Goal: Information Seeking & Learning: Learn about a topic

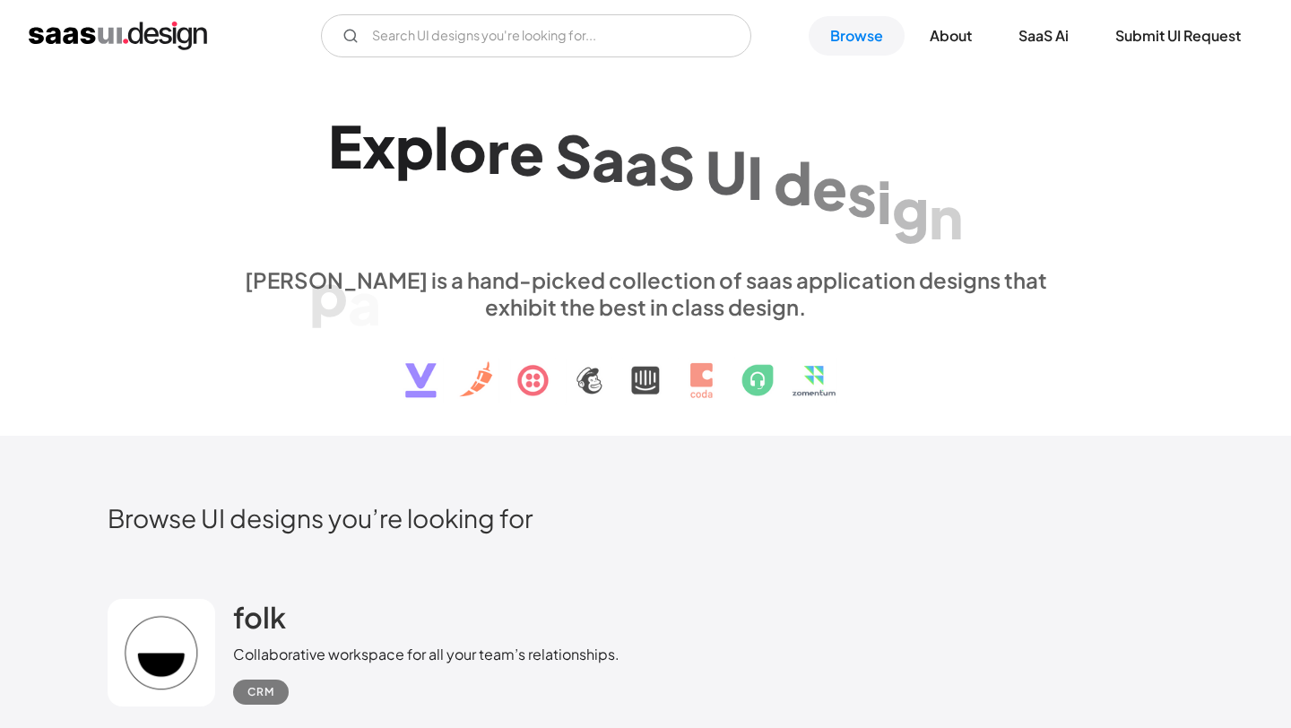
click at [430, 238] on div "p a t t e r n s" at bounding box center [429, 214] width 241 height 69
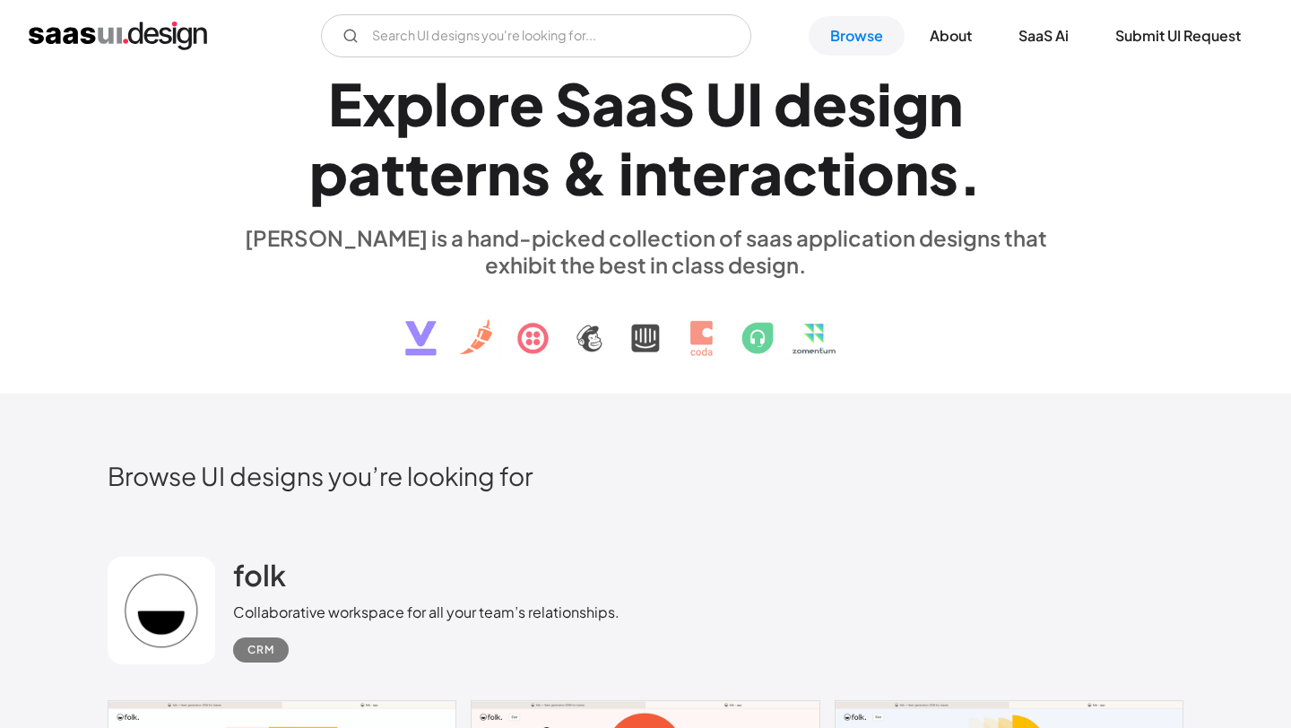
scroll to position [39, 0]
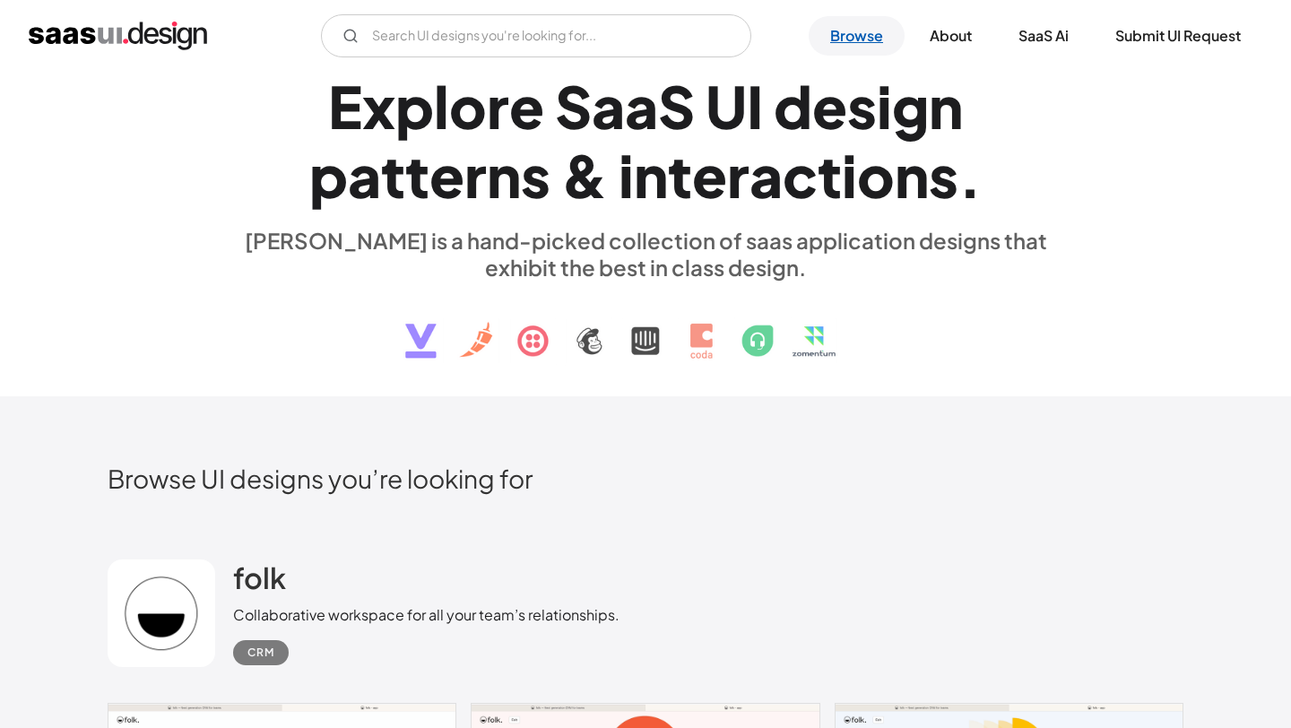
click at [872, 41] on link "Browse" at bounding box center [857, 35] width 96 height 39
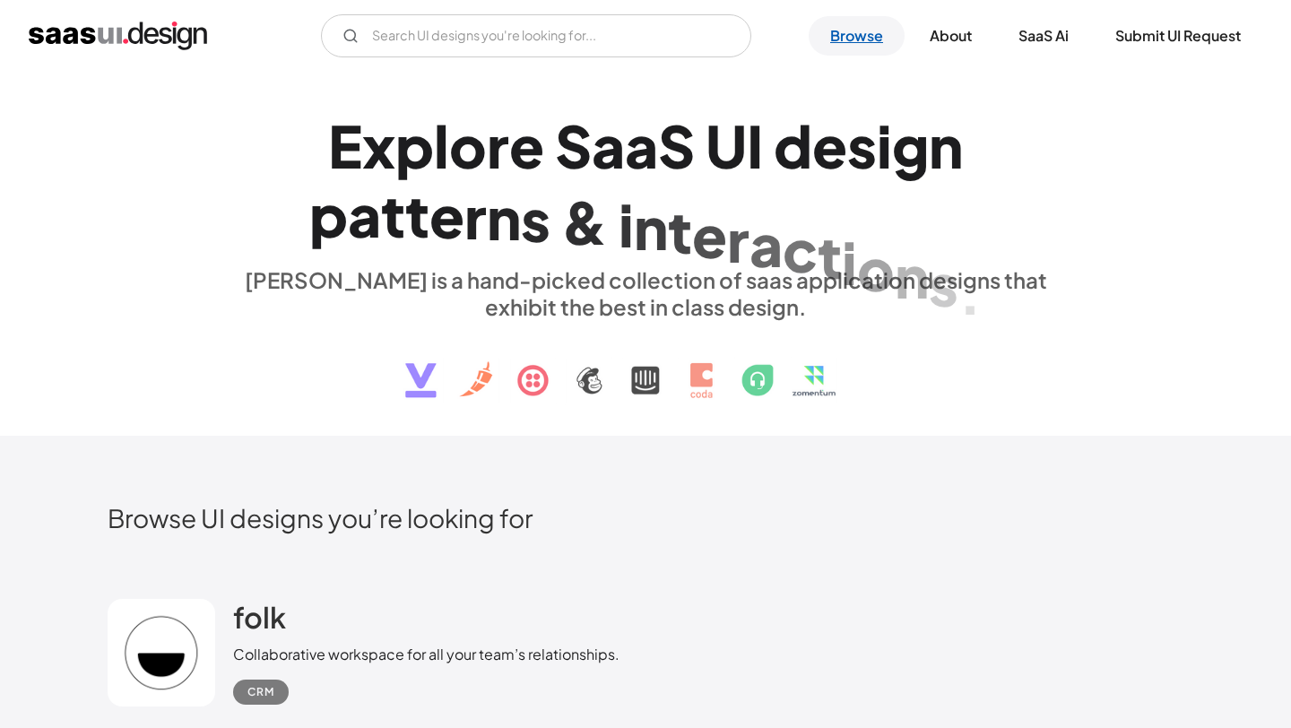
click at [861, 36] on link "Browse" at bounding box center [857, 35] width 96 height 39
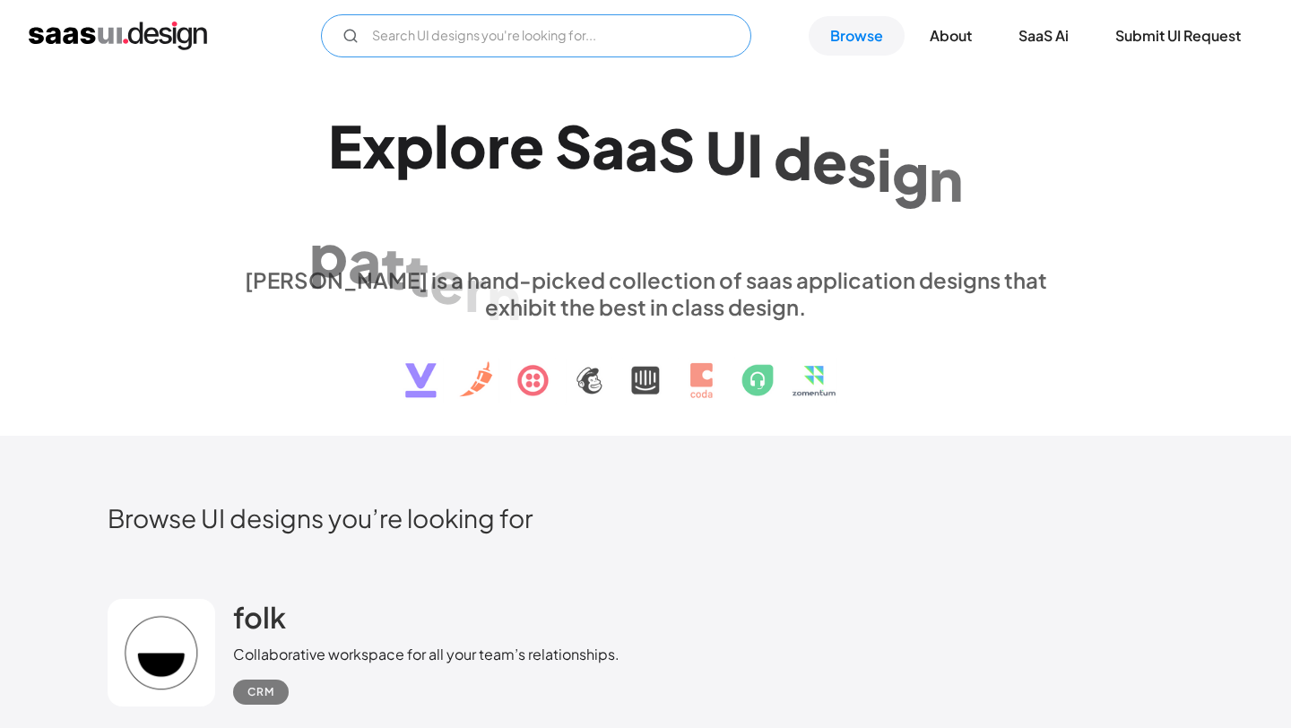
click at [527, 44] on input "Email Form" at bounding box center [536, 35] width 430 height 43
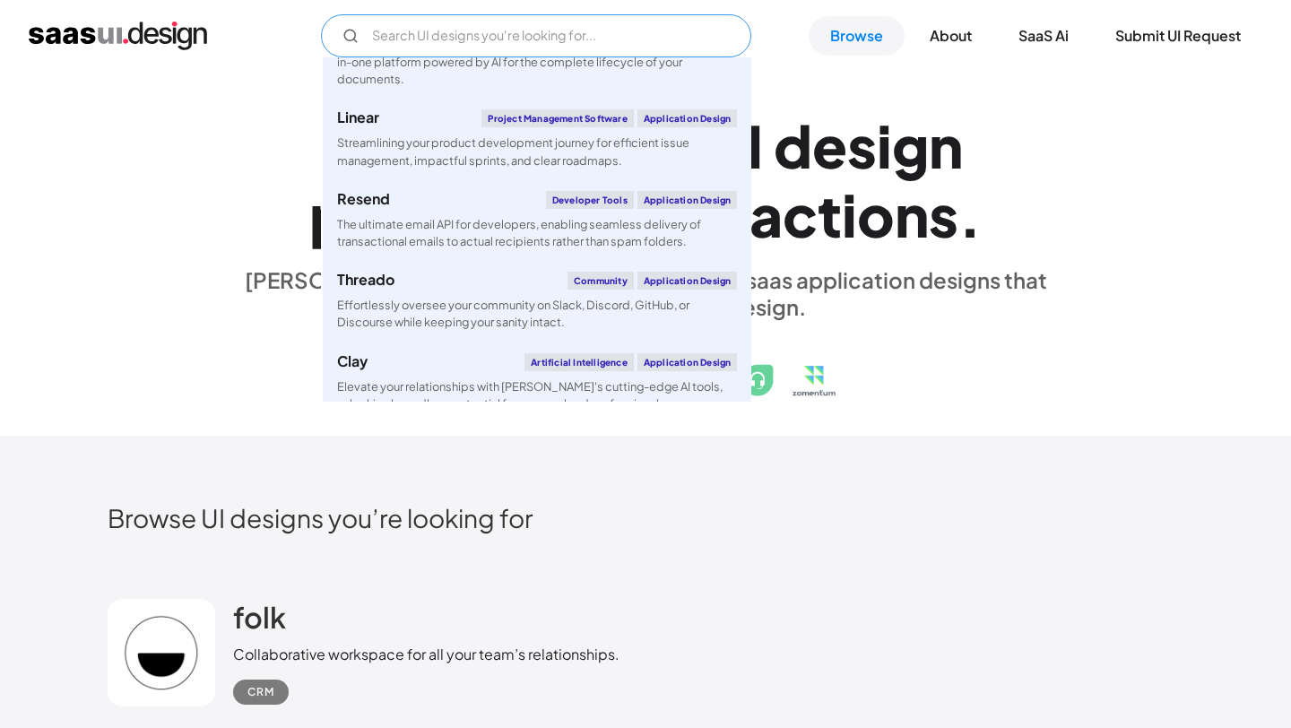
scroll to position [923, 0]
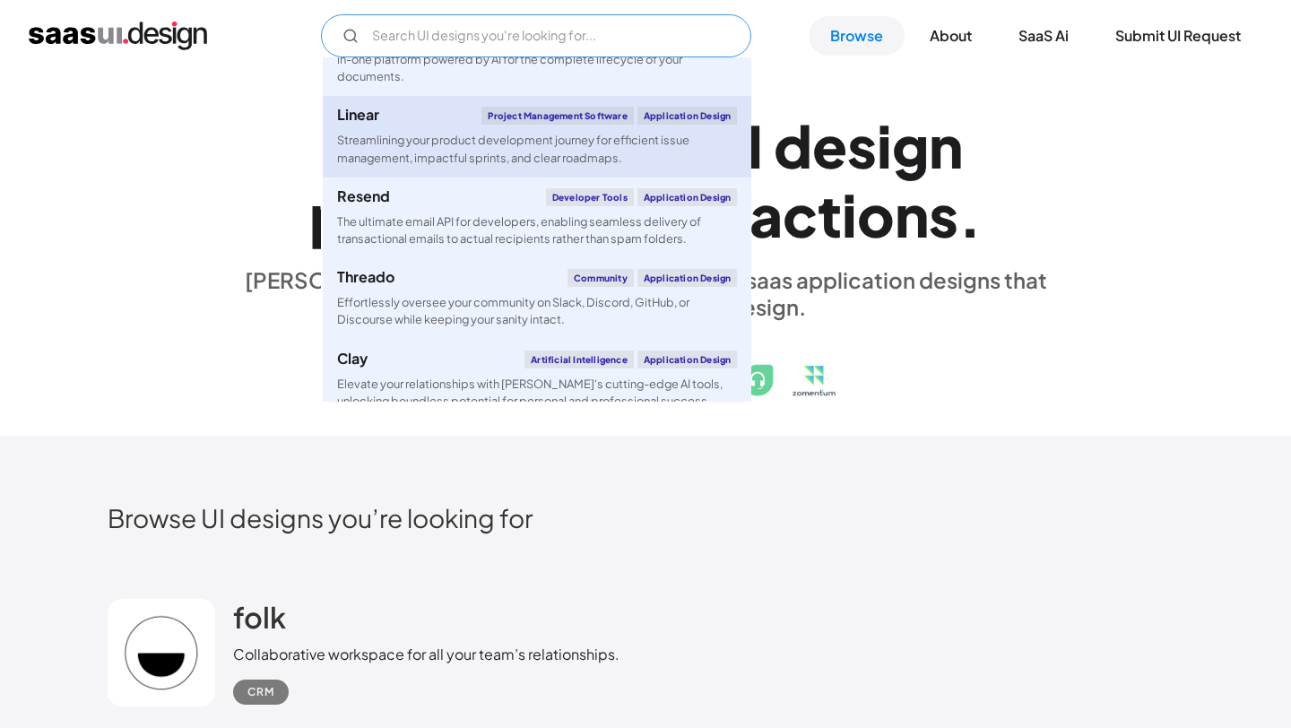
click at [437, 154] on div "Streamlining your product development journey for efficient issue management, i…" at bounding box center [537, 149] width 400 height 34
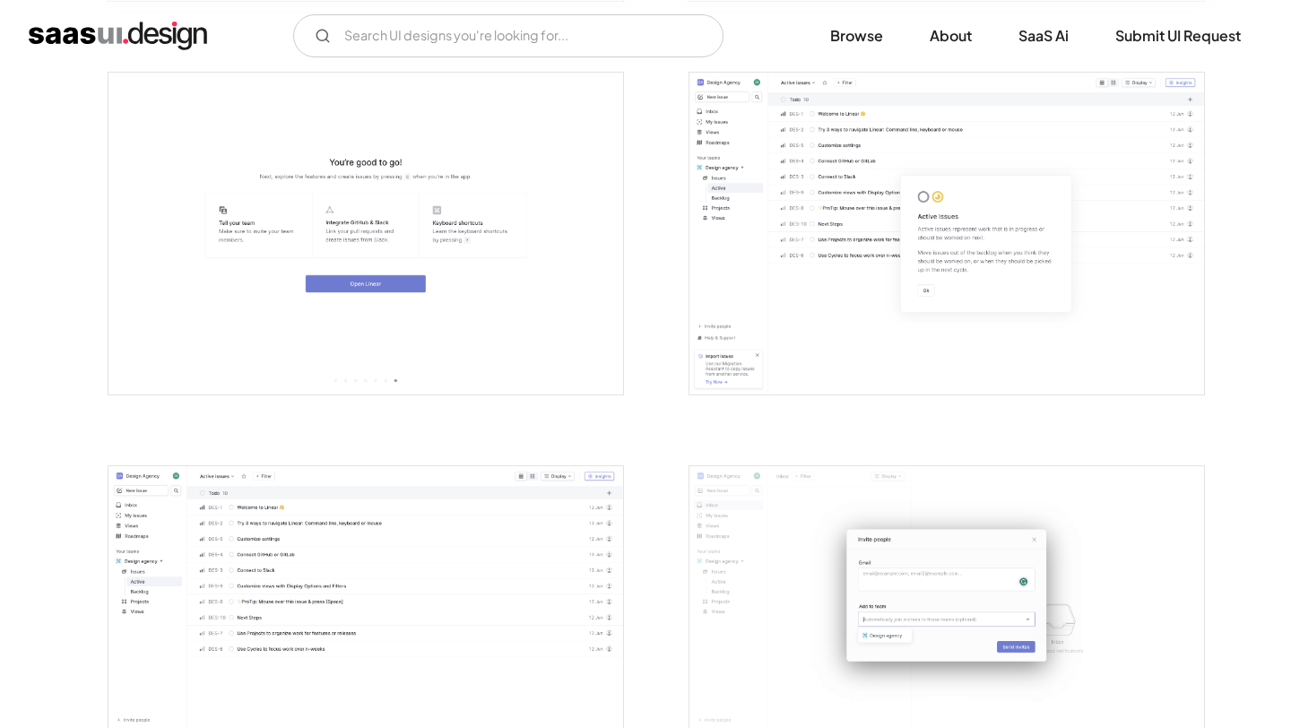
scroll to position [1919, 0]
click at [726, 203] on img "open lightbox" at bounding box center [946, 235] width 515 height 322
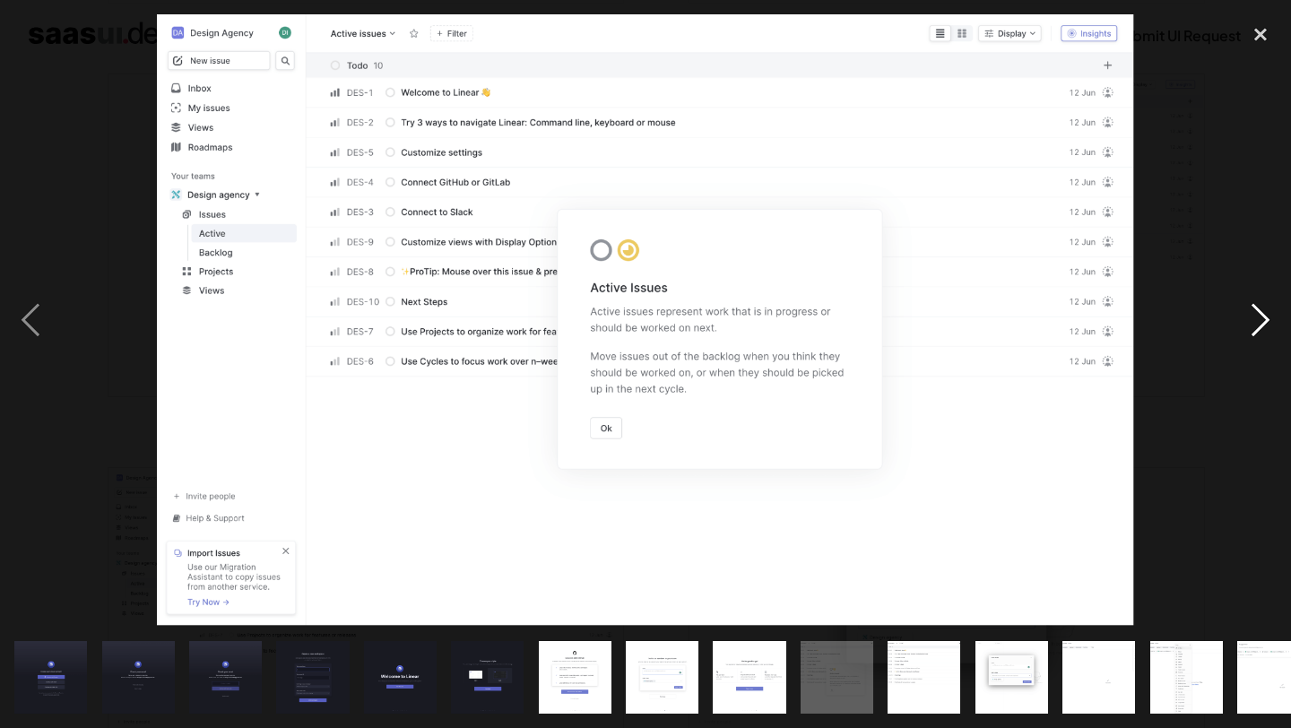
click at [1260, 314] on div "next image" at bounding box center [1260, 319] width 61 height 611
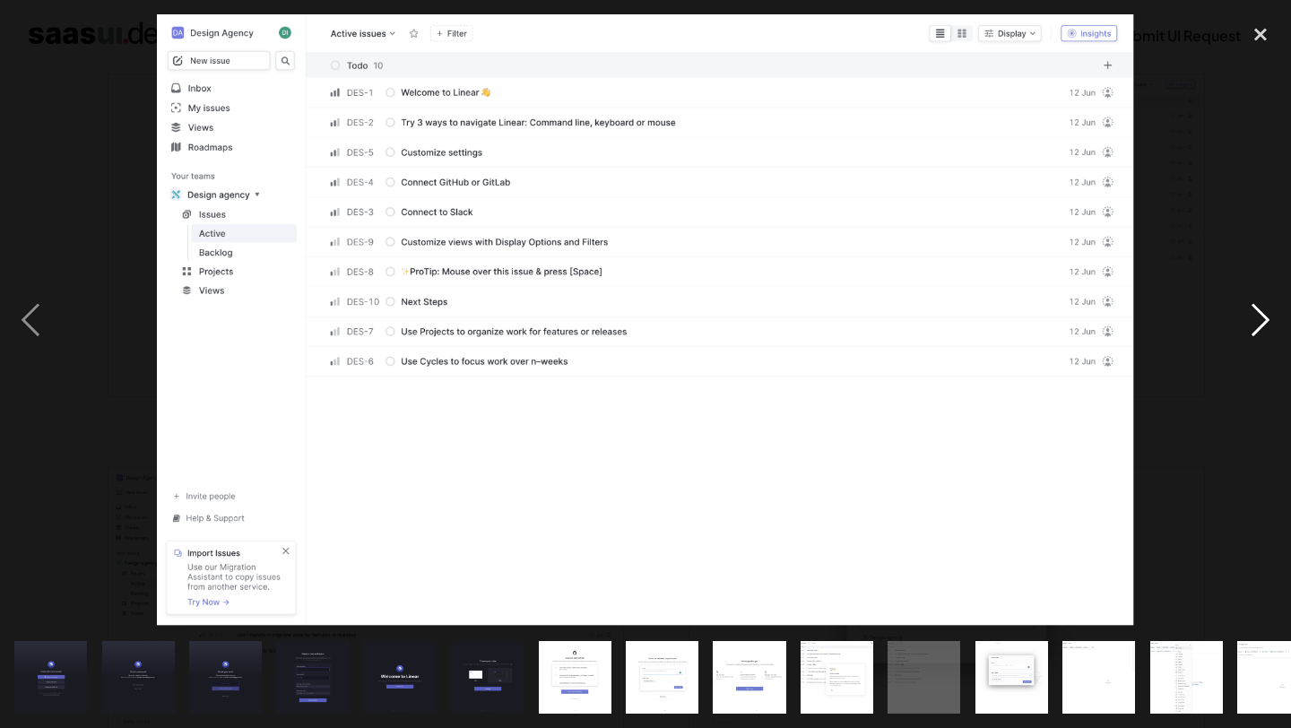
click at [1260, 314] on div "next image" at bounding box center [1260, 319] width 61 height 611
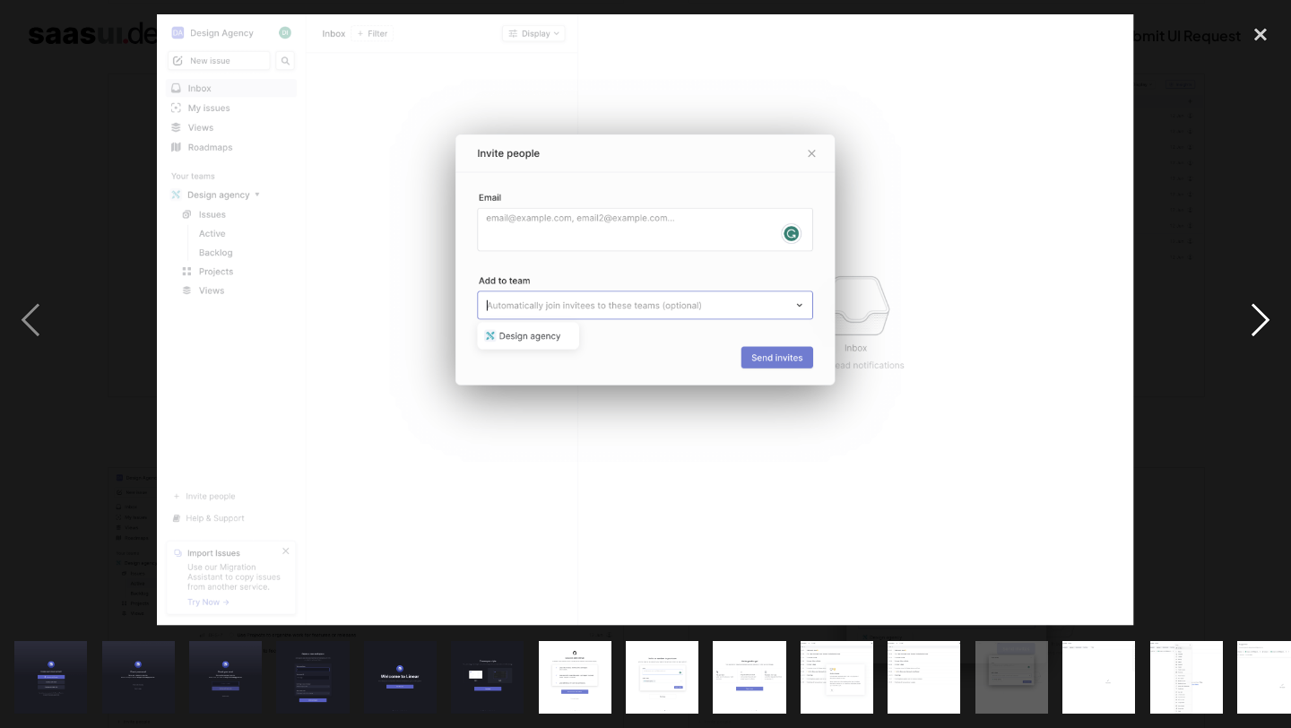
click at [1260, 314] on div "next image" at bounding box center [1260, 319] width 61 height 611
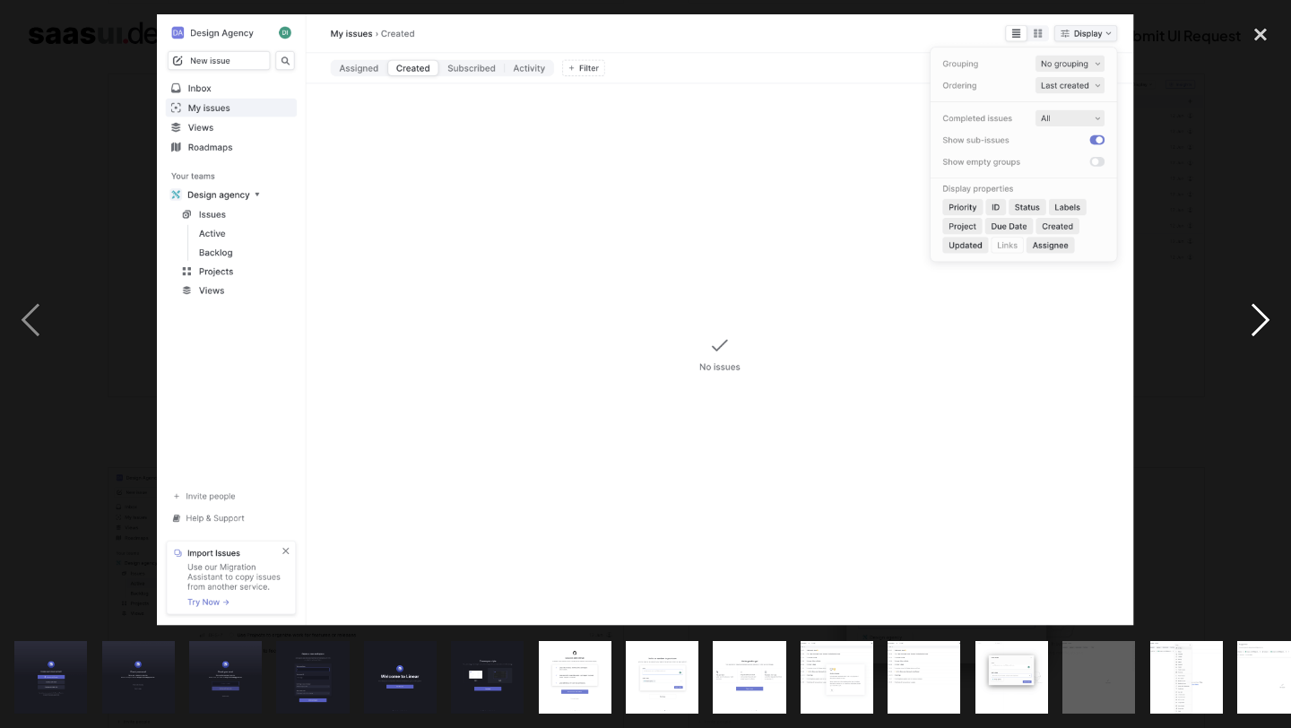
click at [1260, 314] on div "next image" at bounding box center [1260, 319] width 61 height 611
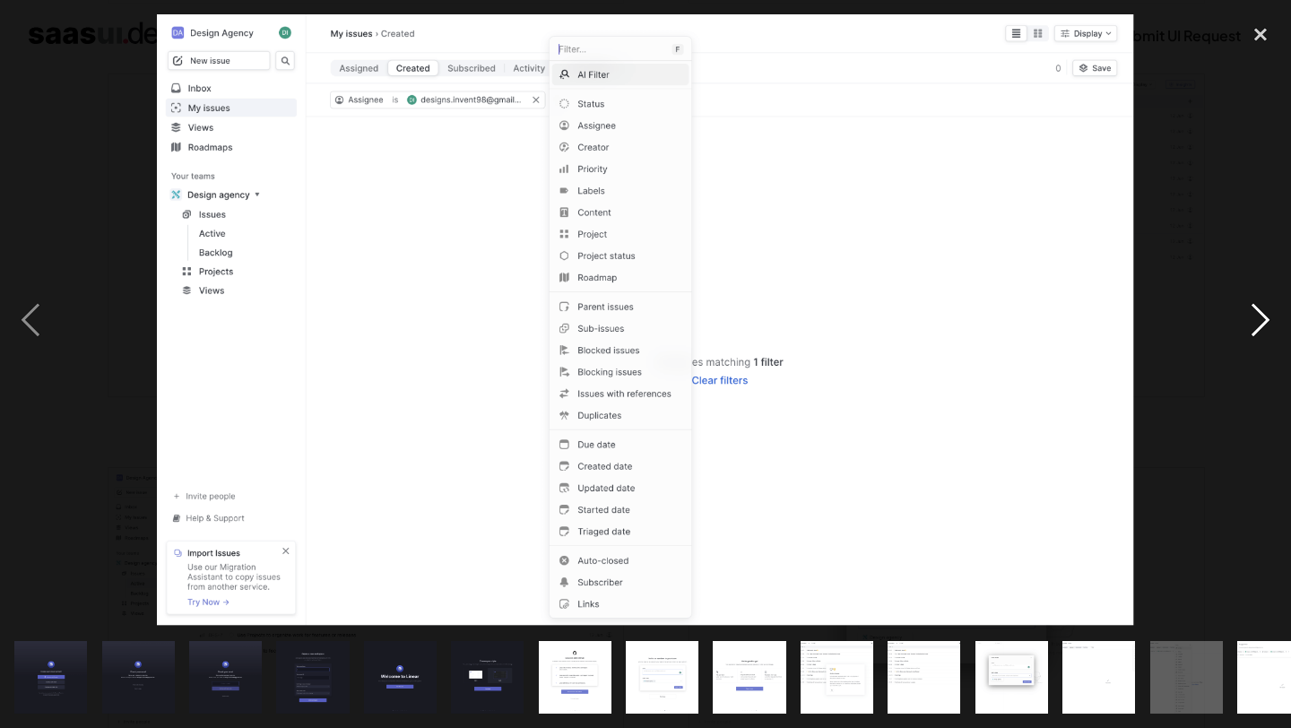
click at [1260, 314] on div "next image" at bounding box center [1260, 319] width 61 height 611
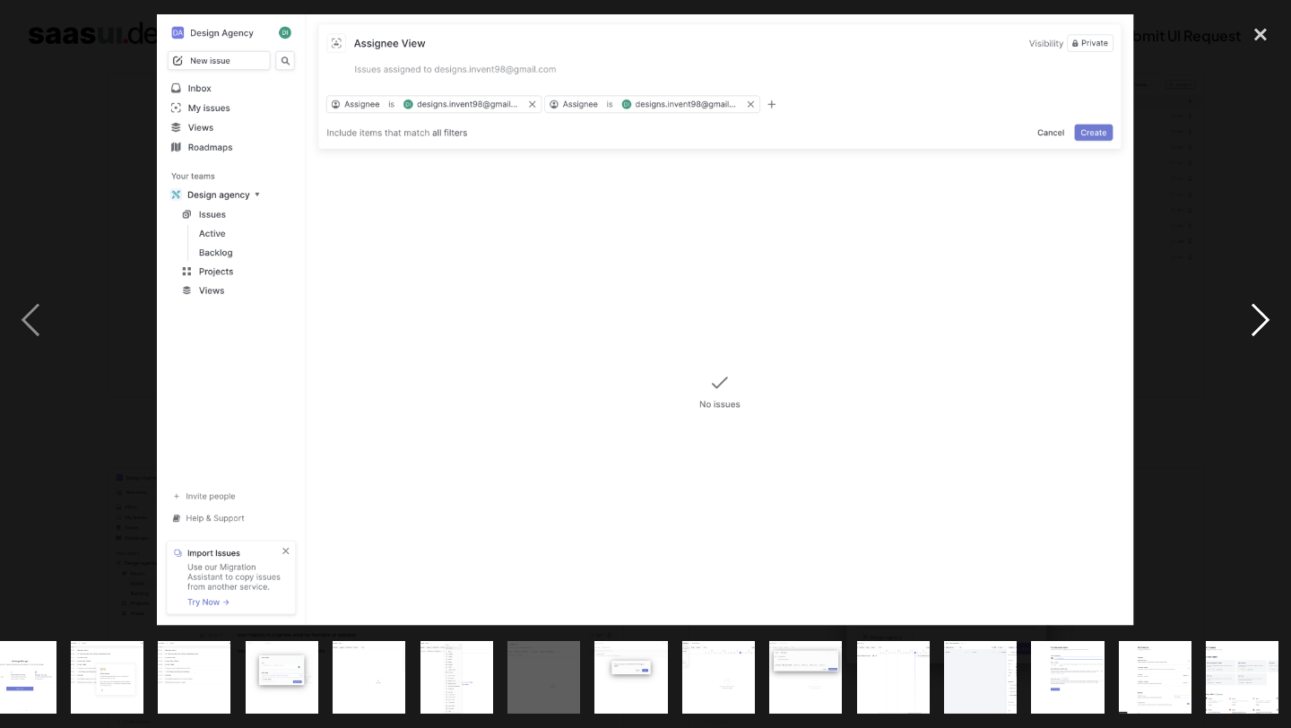
scroll to position [0, 732]
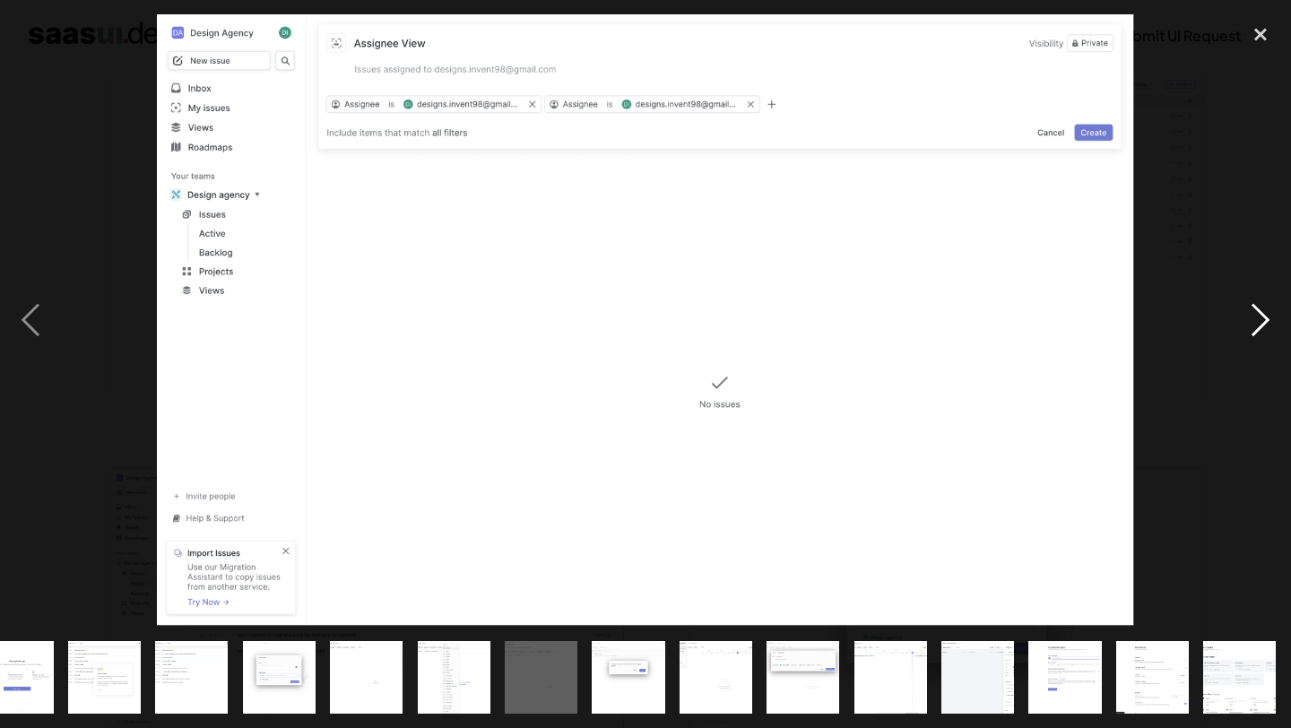
click at [1260, 314] on div "next image" at bounding box center [1260, 319] width 61 height 611
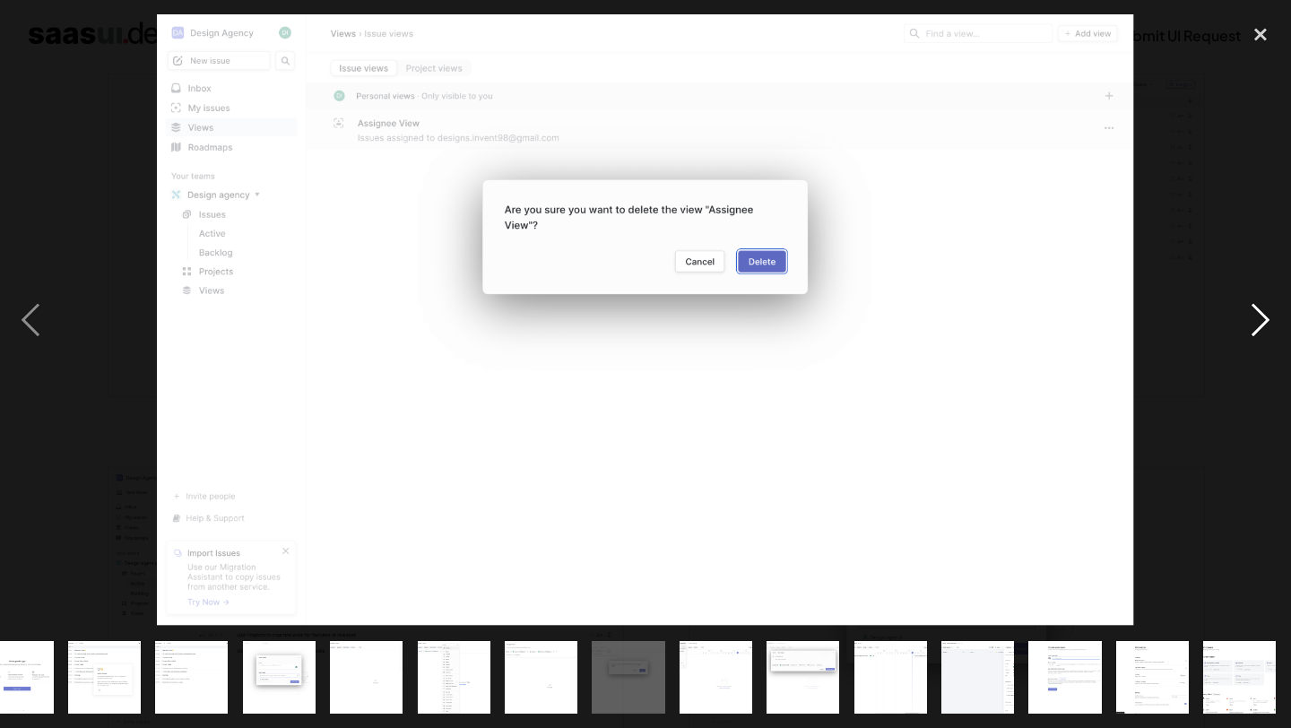
click at [1260, 314] on div "next image" at bounding box center [1260, 319] width 61 height 611
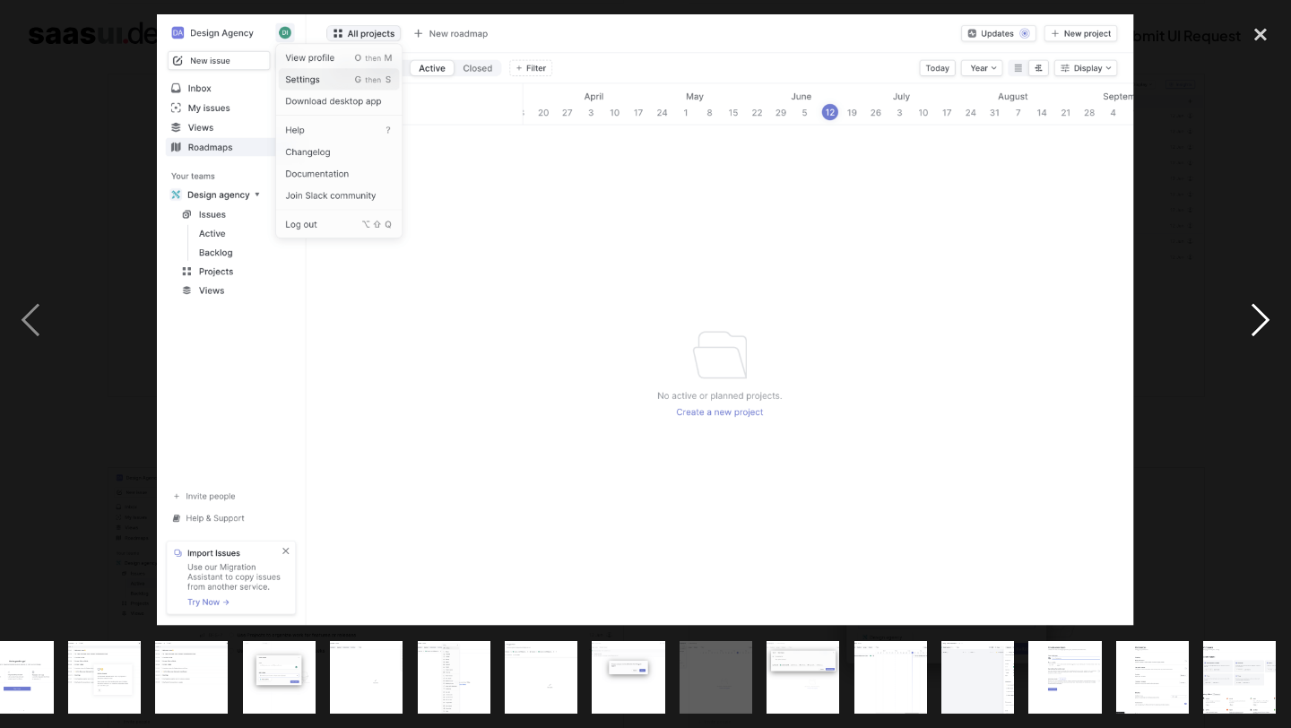
click at [1260, 314] on div "next image" at bounding box center [1260, 319] width 61 height 611
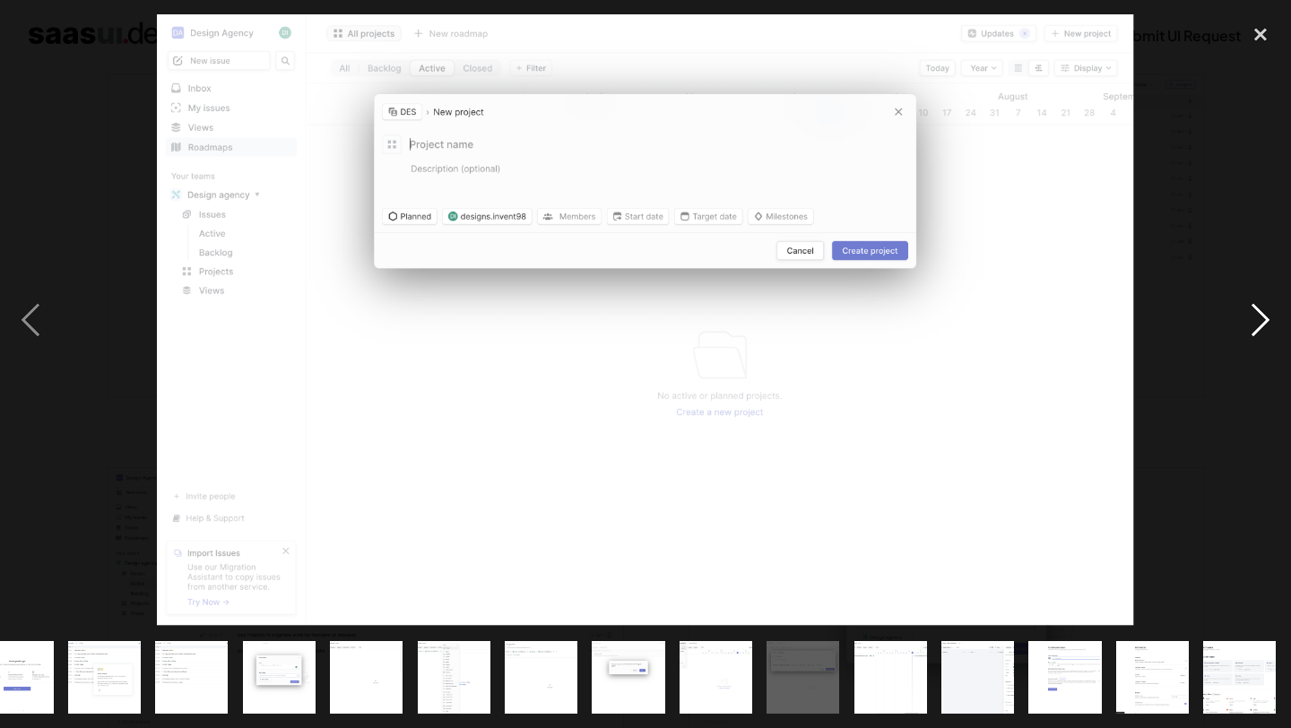
click at [1260, 314] on div "next image" at bounding box center [1260, 319] width 61 height 611
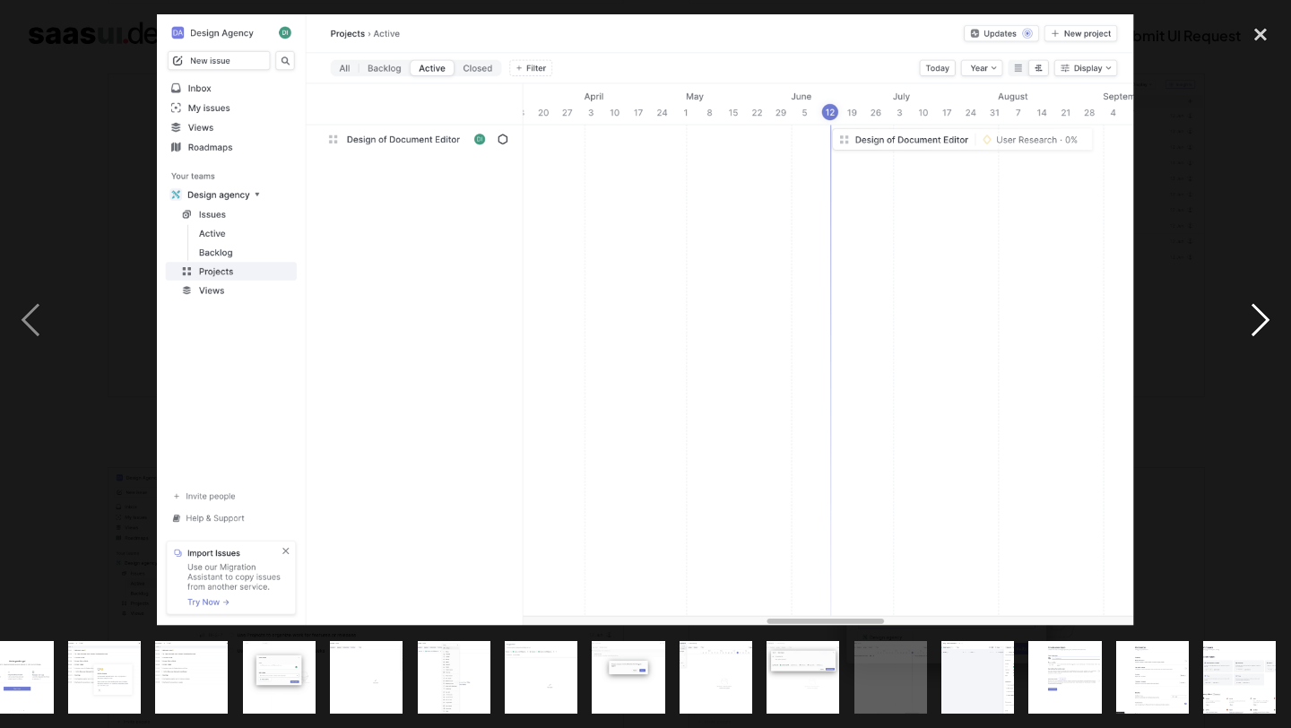
click at [1260, 314] on div "next image" at bounding box center [1260, 319] width 61 height 611
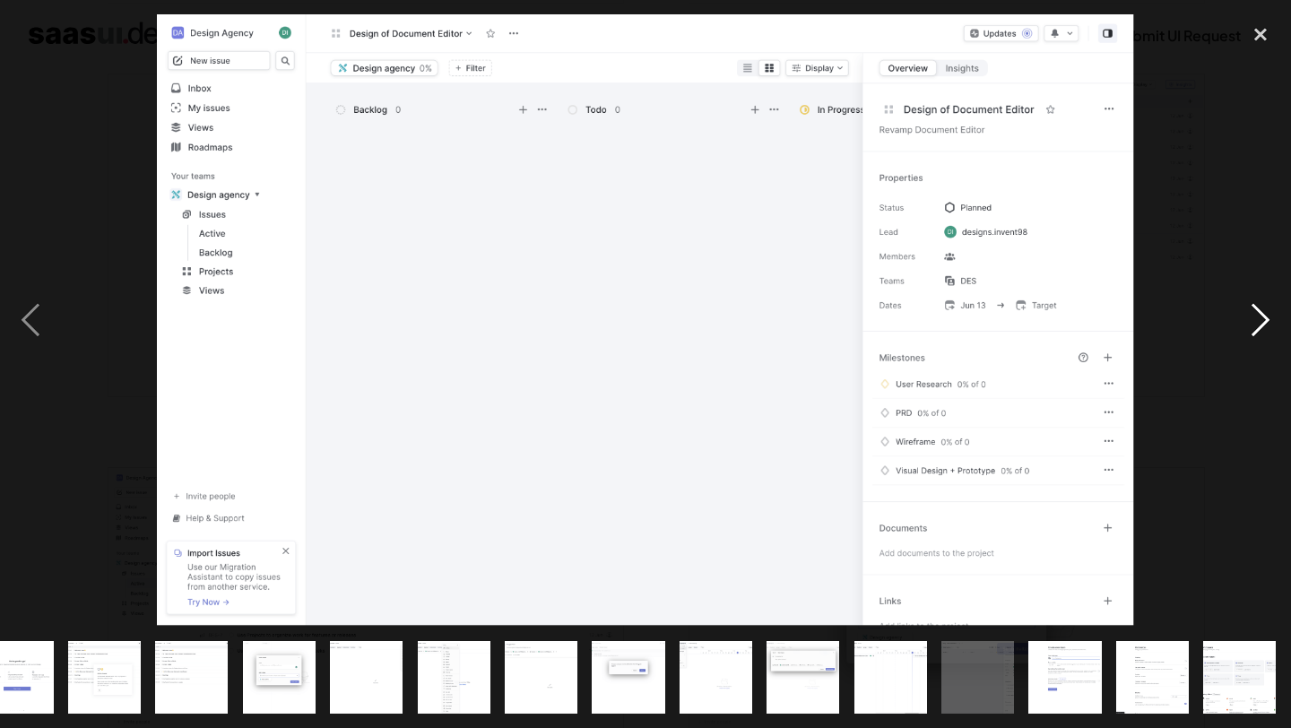
click at [1260, 314] on div "next image" at bounding box center [1260, 319] width 61 height 611
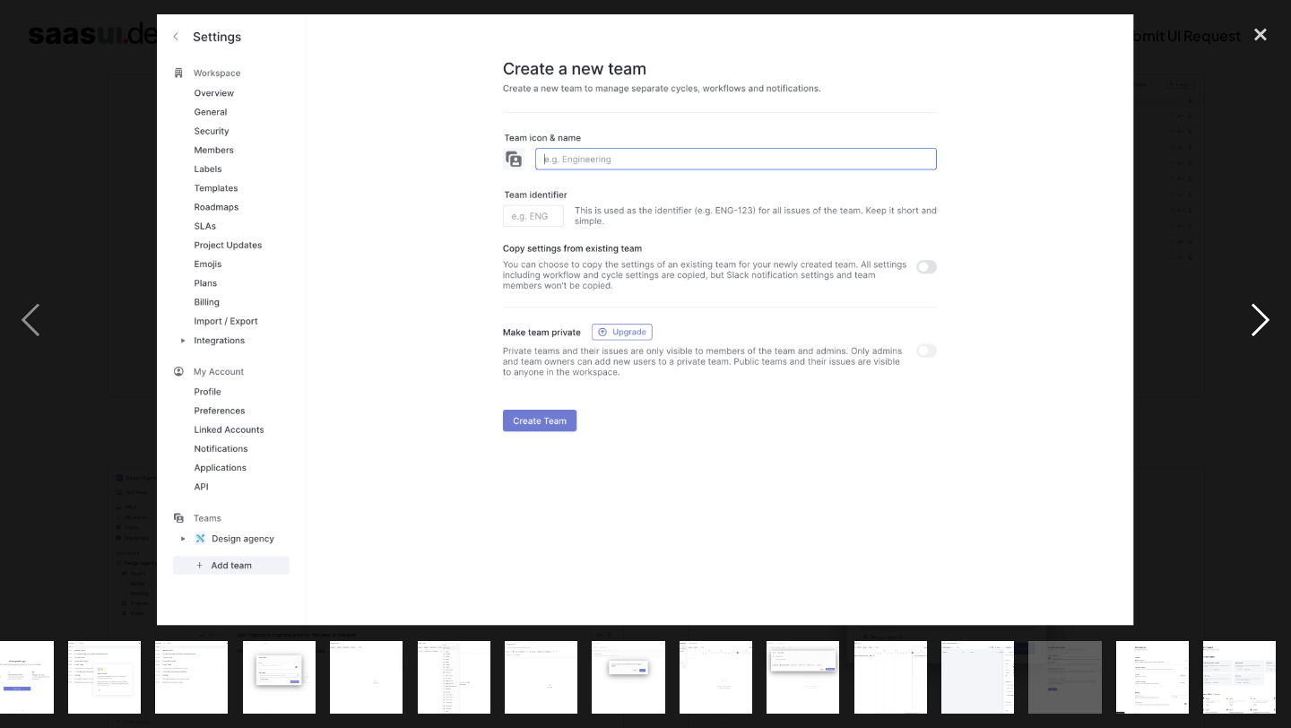
click at [1260, 314] on div "next image" at bounding box center [1260, 319] width 61 height 611
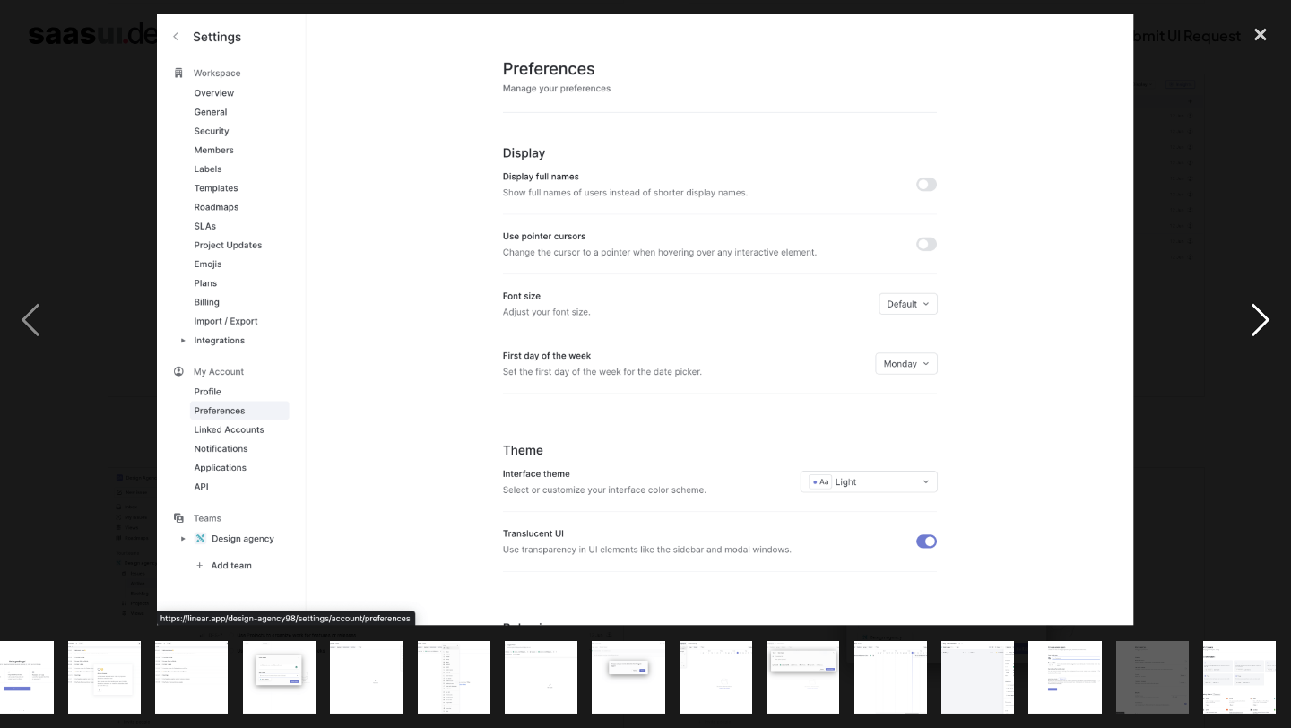
click at [1260, 314] on div "next image" at bounding box center [1260, 319] width 61 height 611
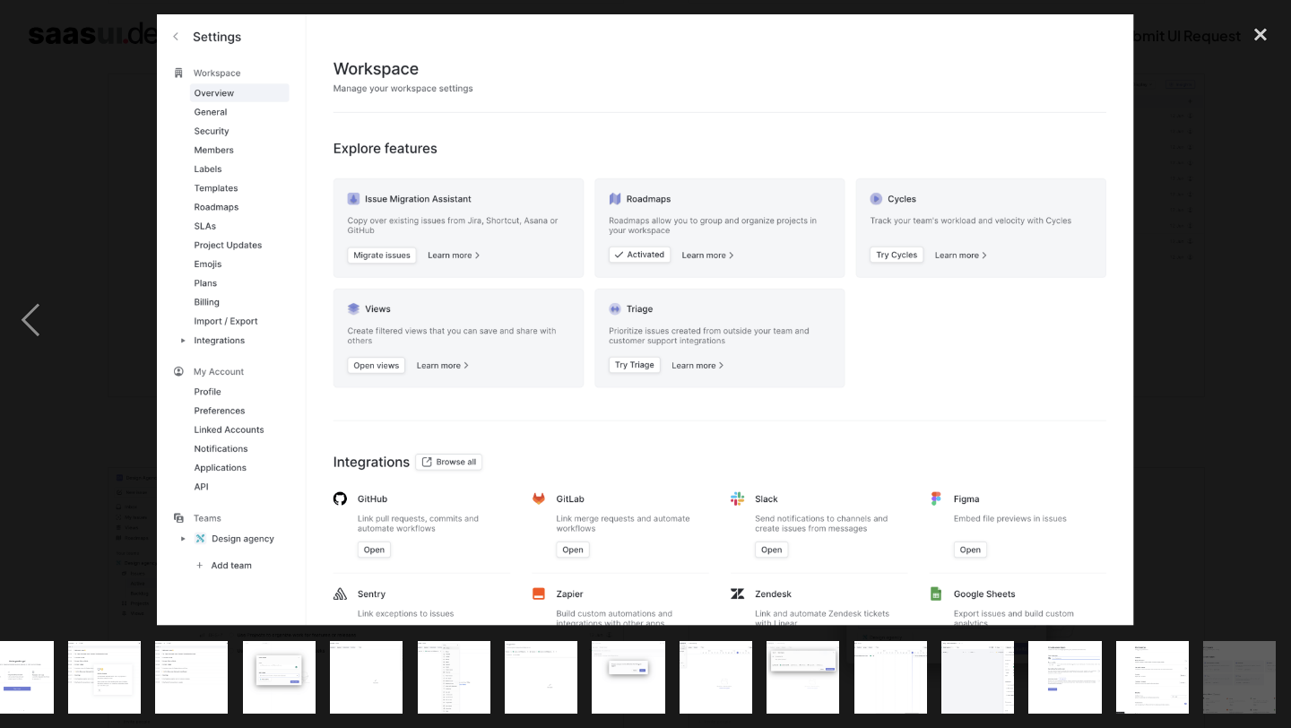
click at [1260, 314] on div "next image" at bounding box center [1260, 319] width 61 height 611
click at [1268, 27] on div "close lightbox" at bounding box center [1260, 33] width 61 height 39
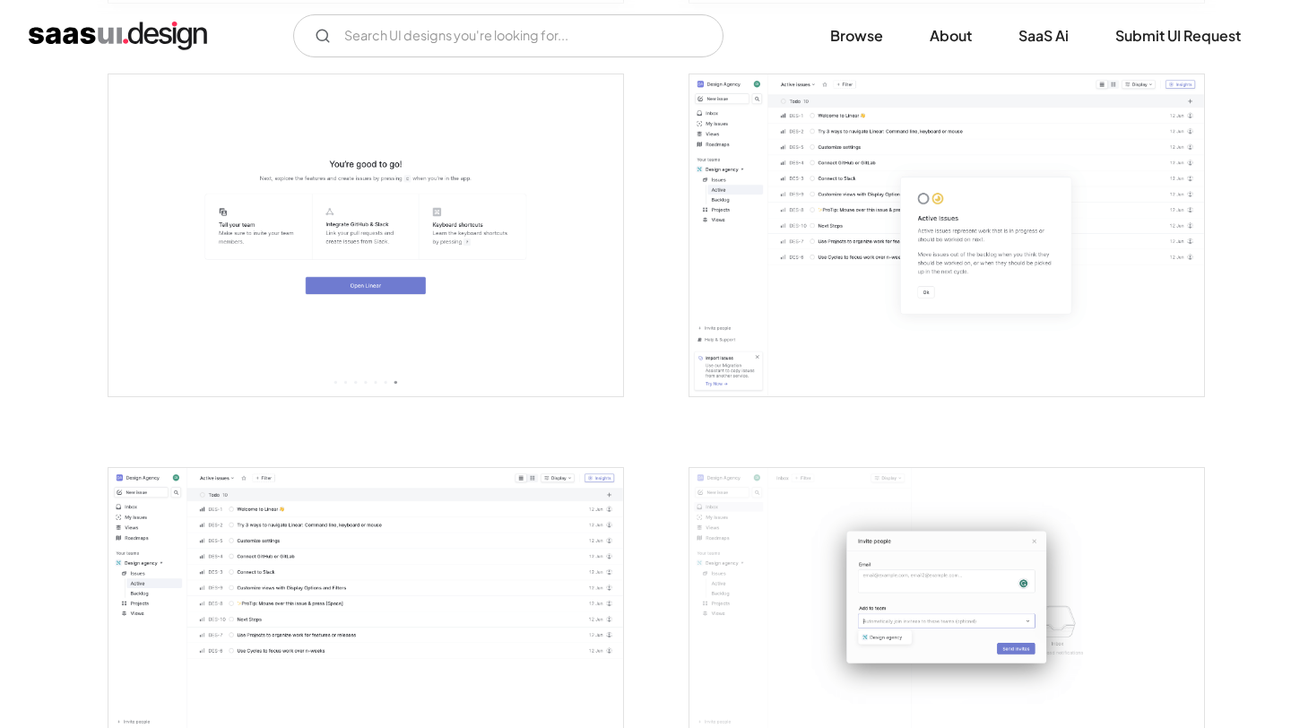
scroll to position [0, 0]
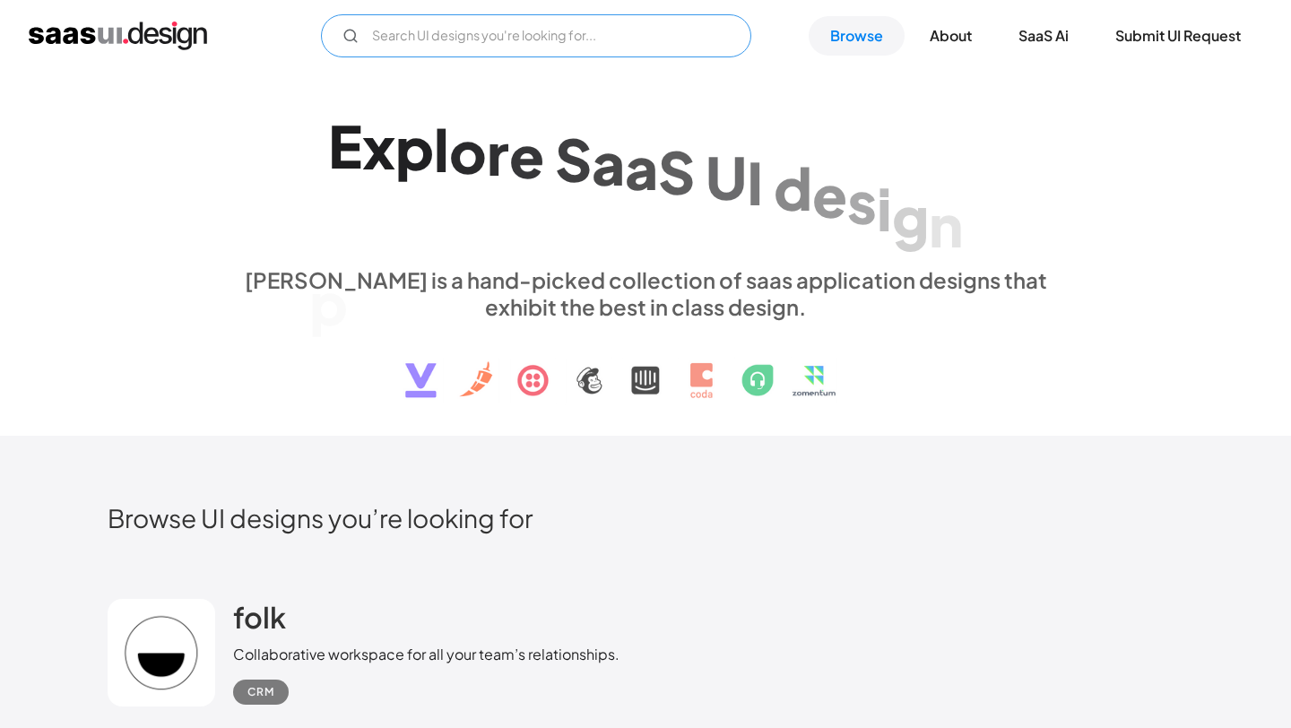
click at [702, 38] on input "Email Form" at bounding box center [536, 35] width 430 height 43
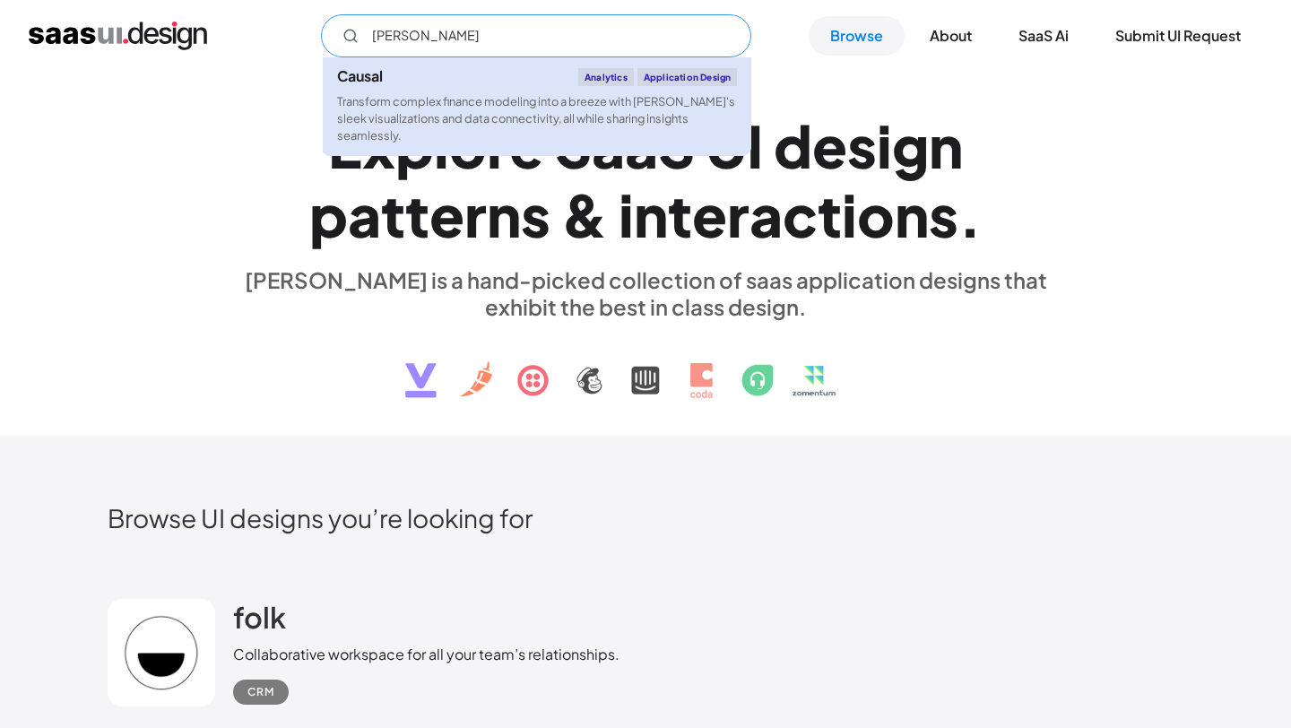
click at [512, 133] on link "Causal Analytics Application Design Transform complex finance modeling into a b…" at bounding box center [537, 106] width 429 height 99
type input "[PERSON_NAME]"
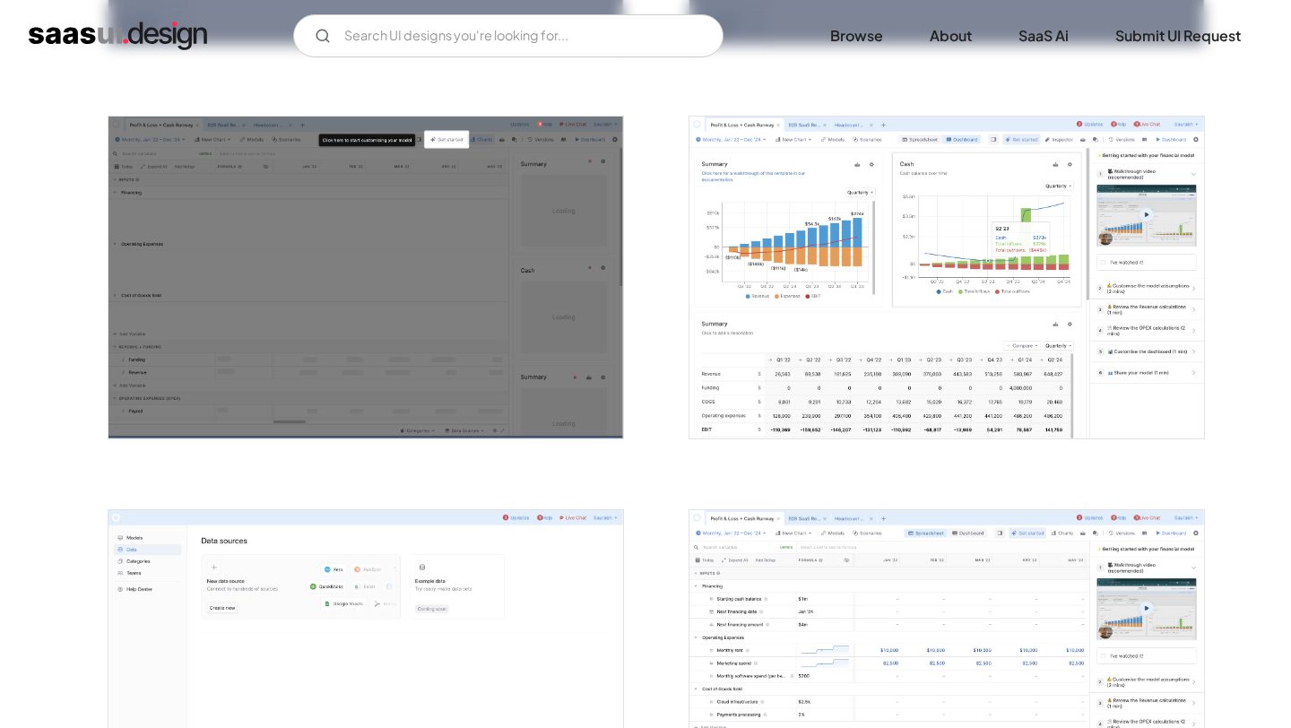
scroll to position [1901, 0]
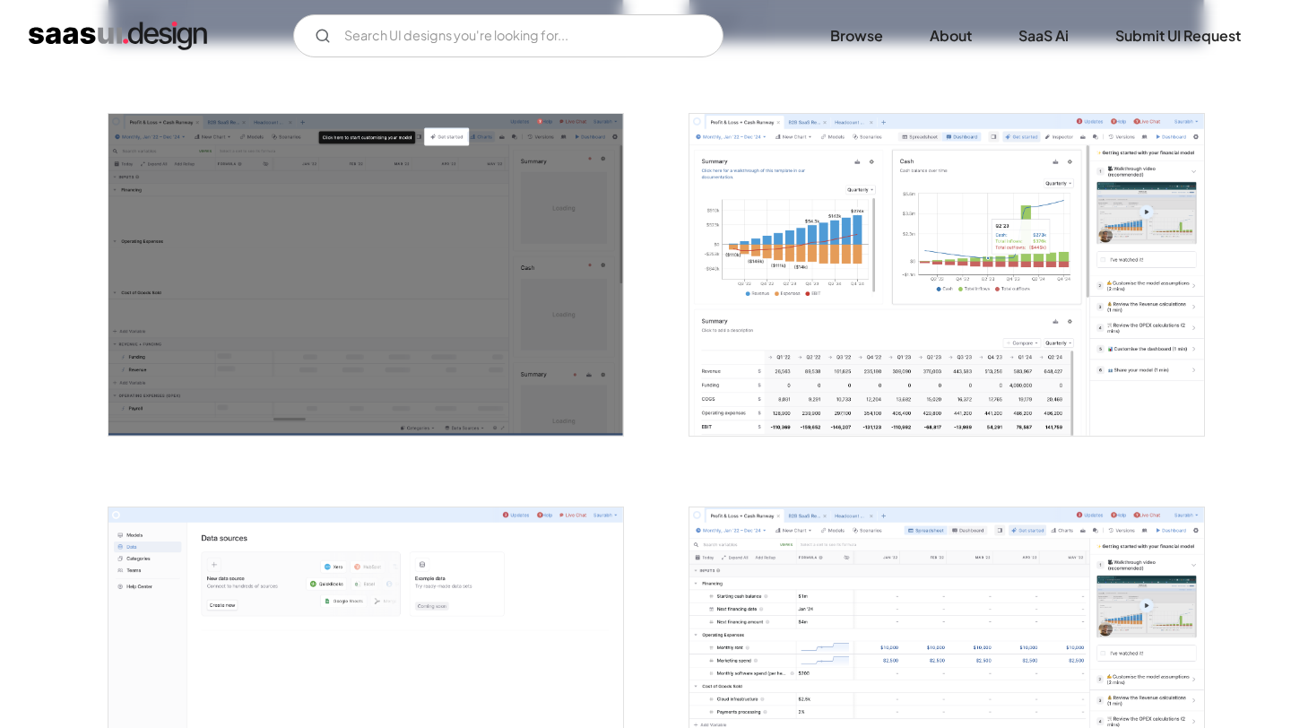
click at [855, 384] on img "open lightbox" at bounding box center [946, 275] width 515 height 322
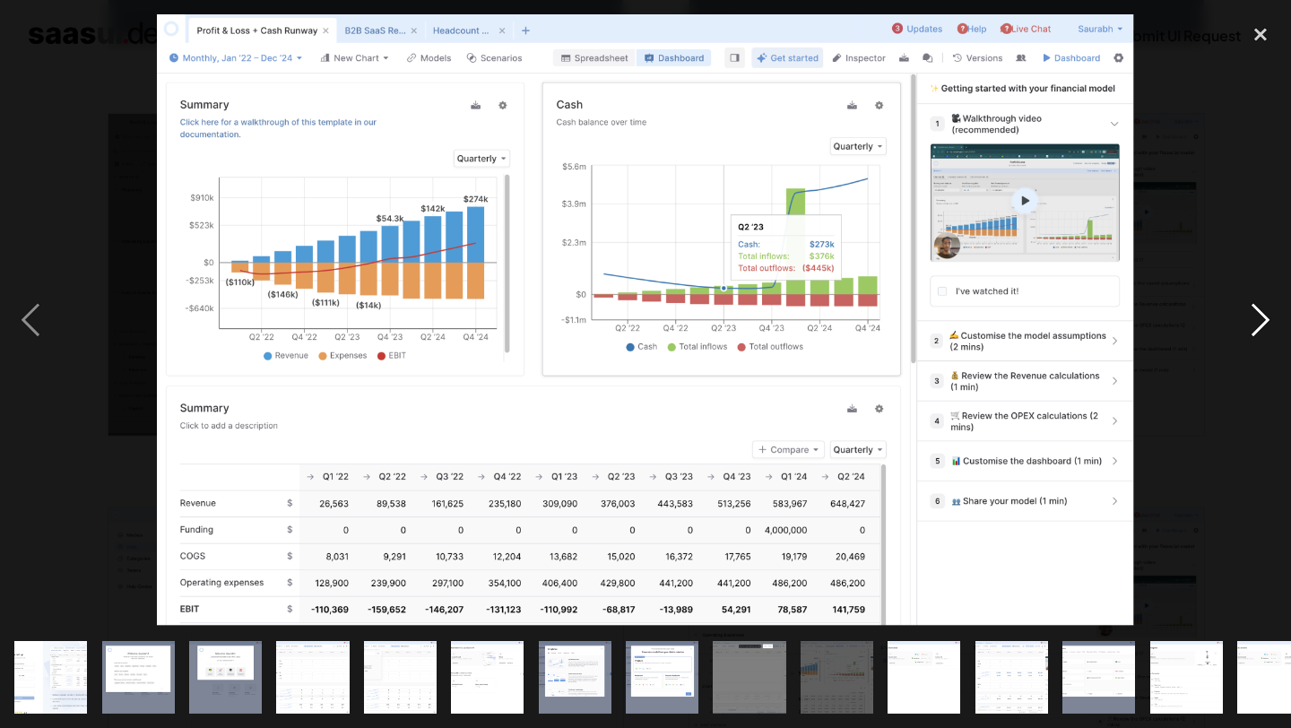
click at [1262, 307] on div "next image" at bounding box center [1260, 319] width 61 height 611
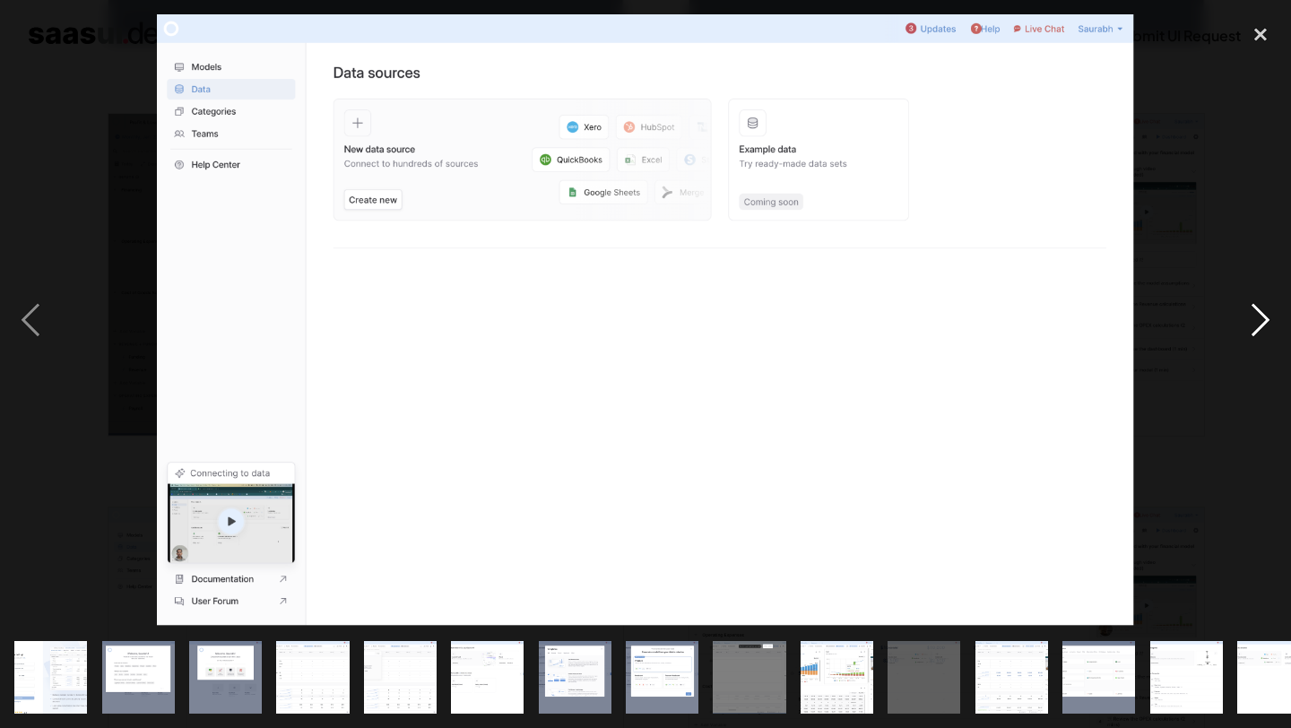
click at [1262, 307] on div "next image" at bounding box center [1260, 319] width 61 height 611
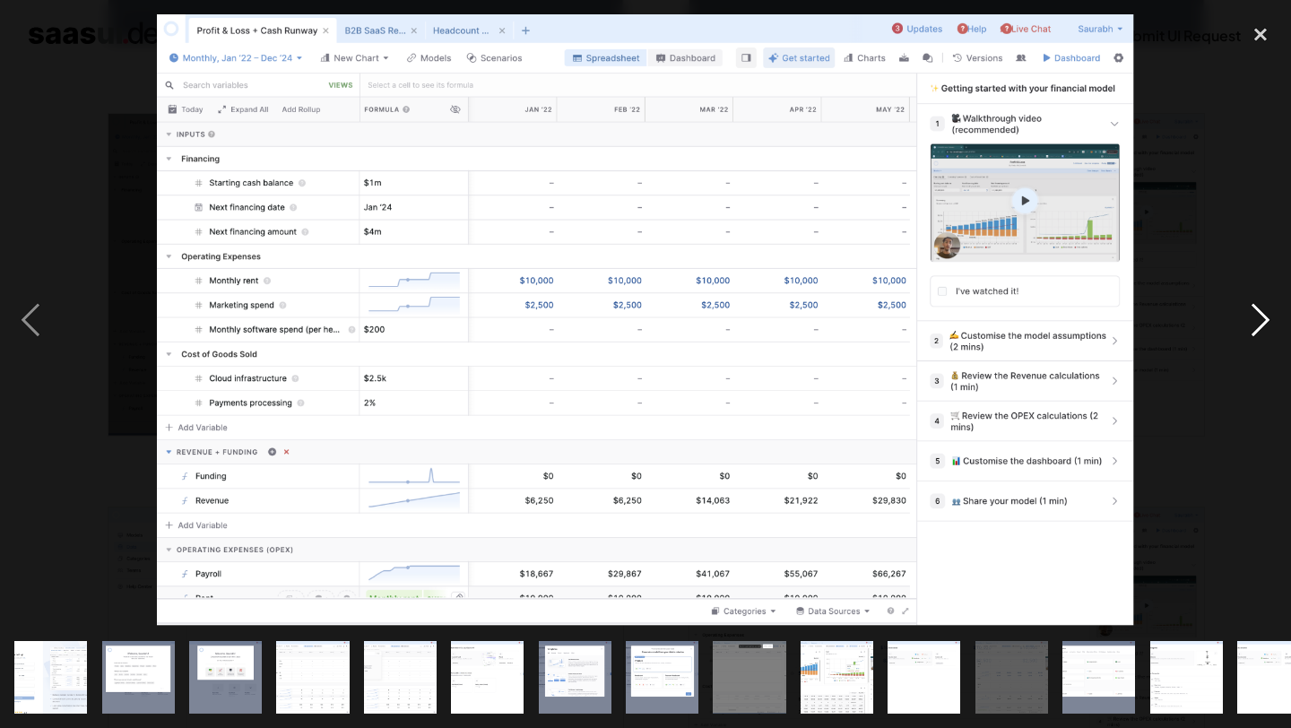
click at [1262, 307] on div "next image" at bounding box center [1260, 319] width 61 height 611
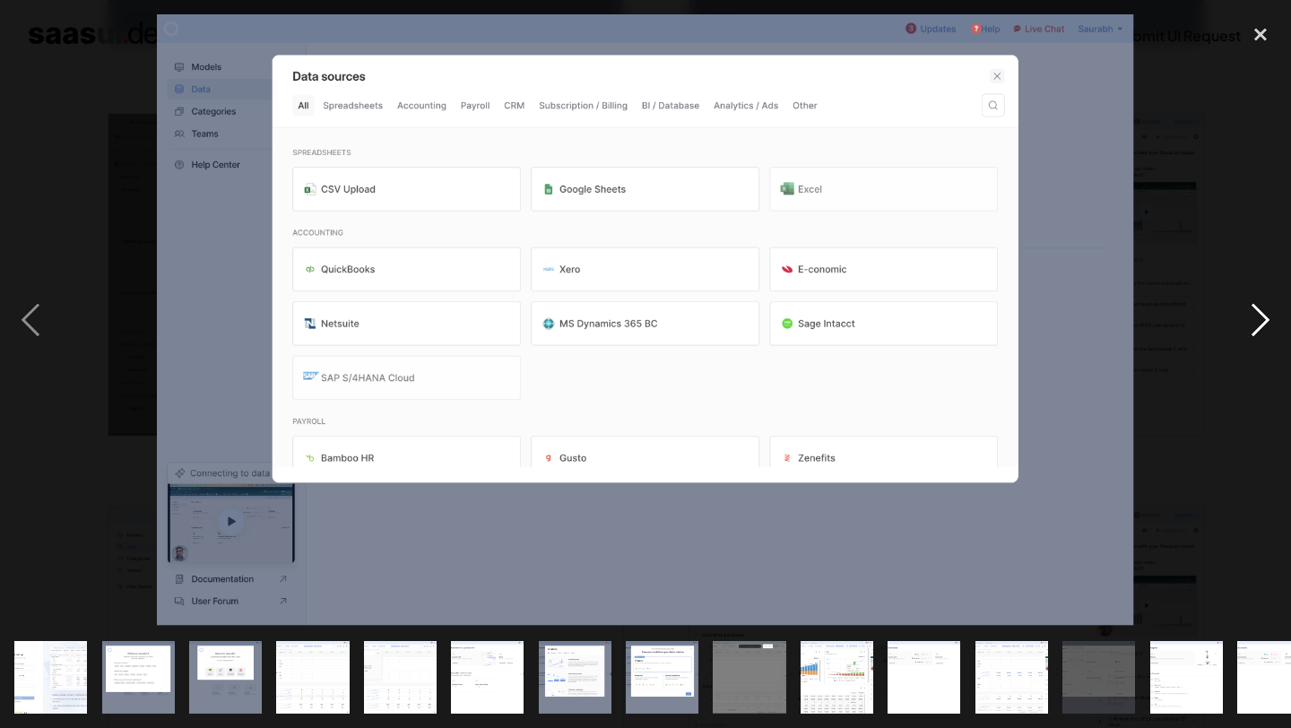
click at [1262, 307] on div "next image" at bounding box center [1260, 319] width 61 height 611
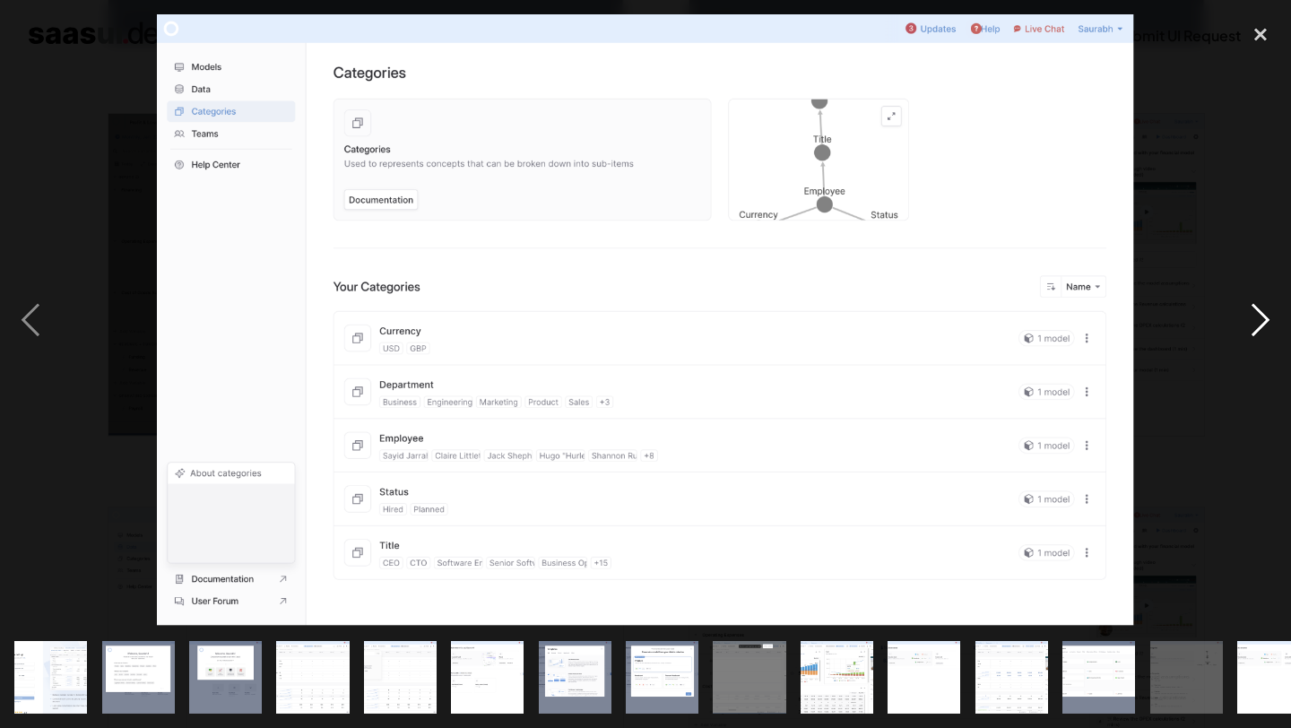
click at [1262, 307] on div "next image" at bounding box center [1260, 319] width 61 height 611
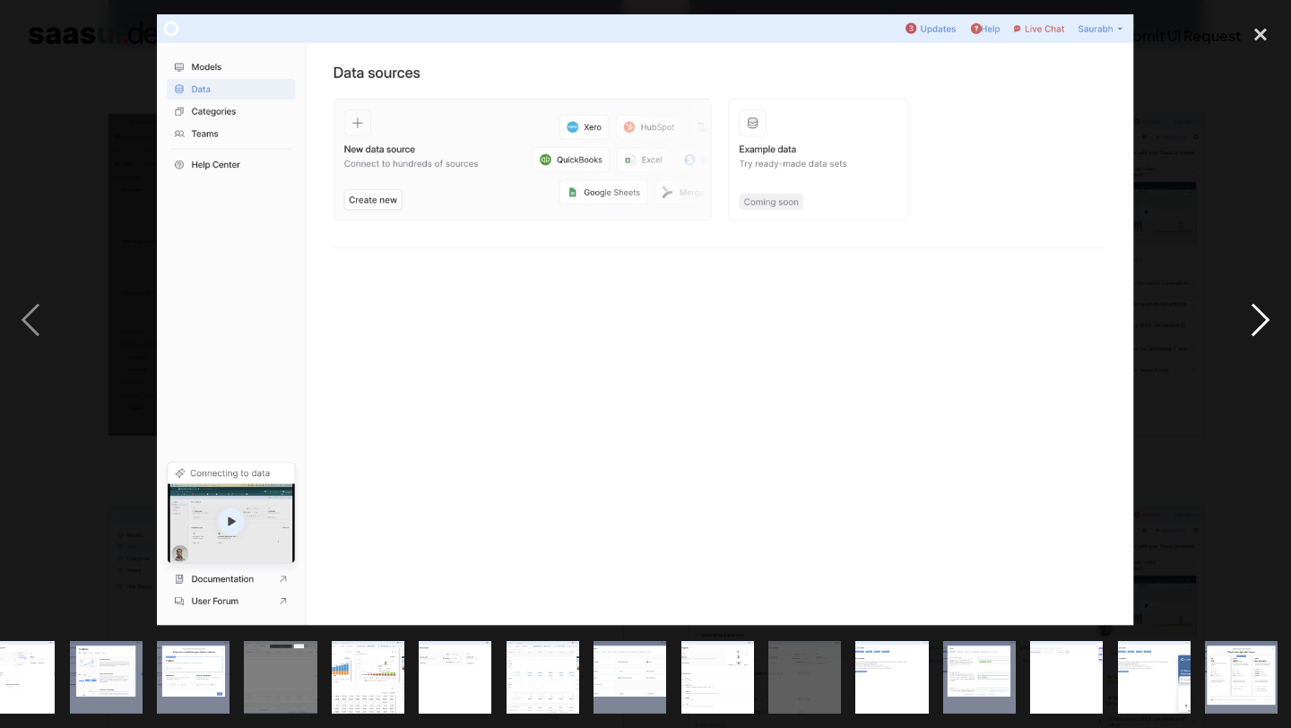
scroll to position [0, 471]
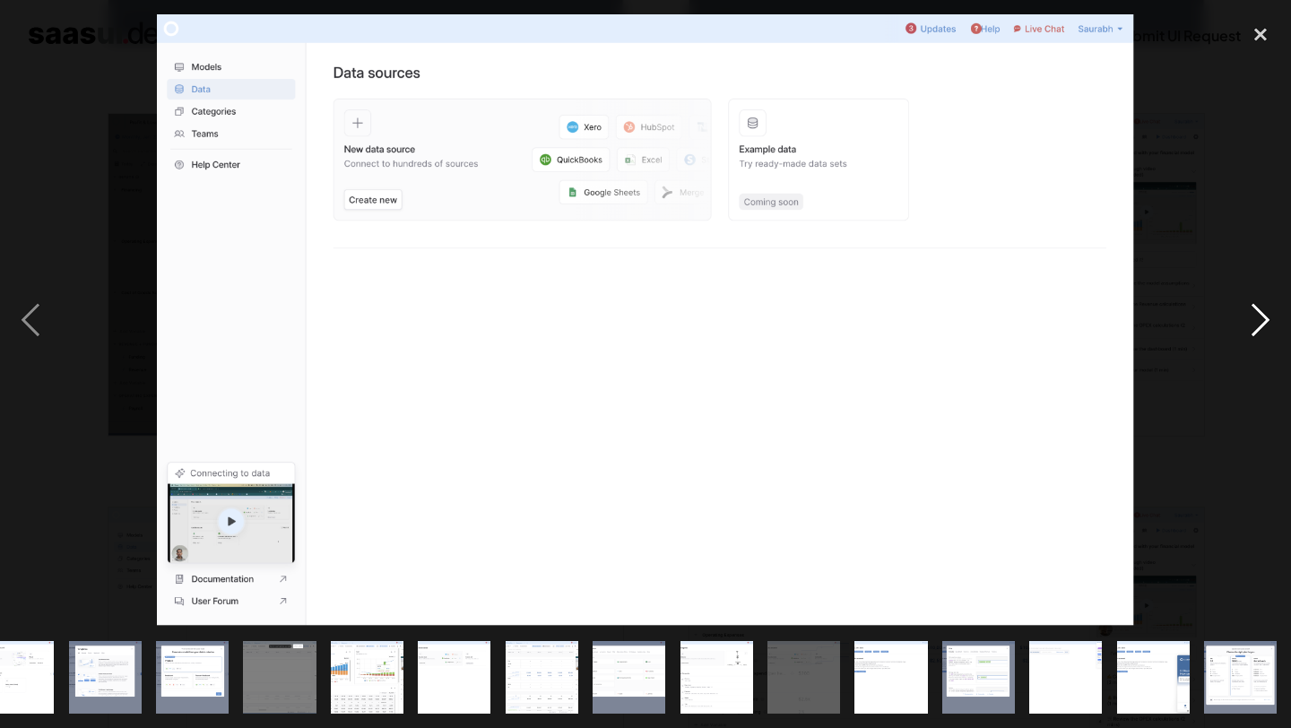
click at [1262, 307] on div "next image" at bounding box center [1260, 319] width 61 height 611
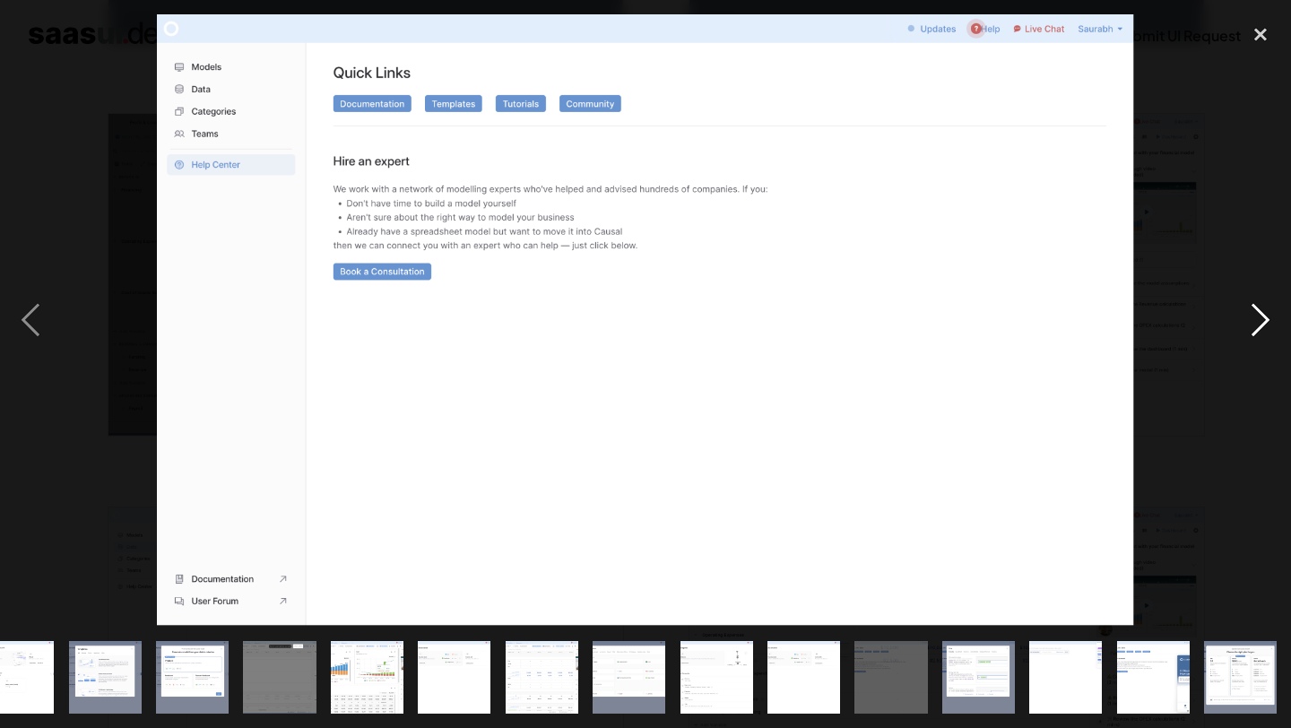
click at [1262, 307] on div "next image" at bounding box center [1260, 319] width 61 height 611
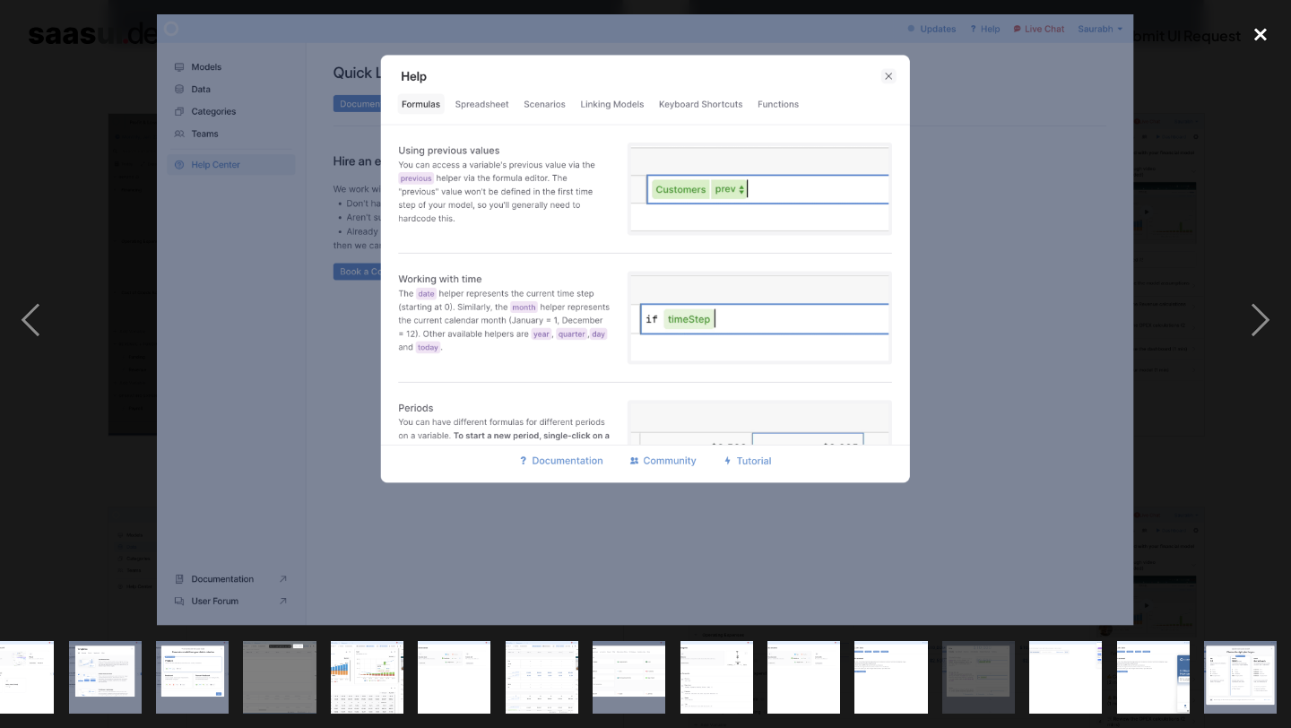
click at [1260, 29] on div "close lightbox" at bounding box center [1260, 33] width 61 height 39
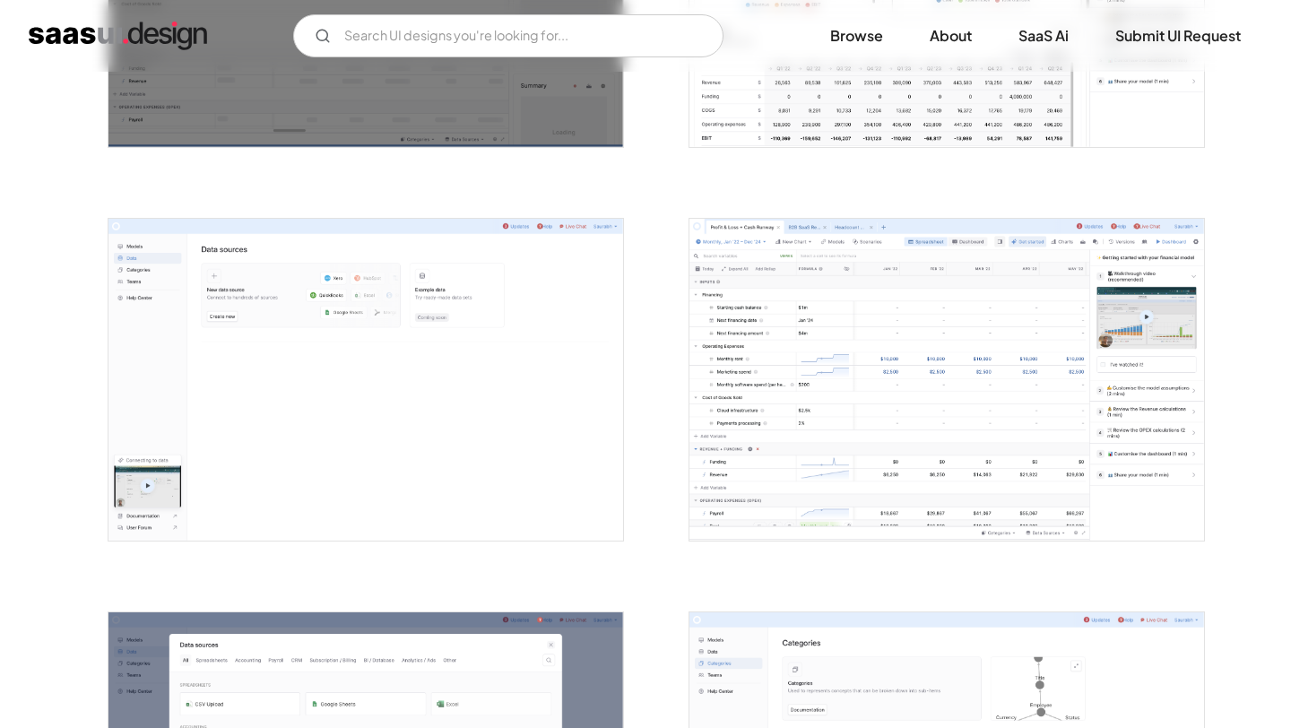
scroll to position [2264, 0]
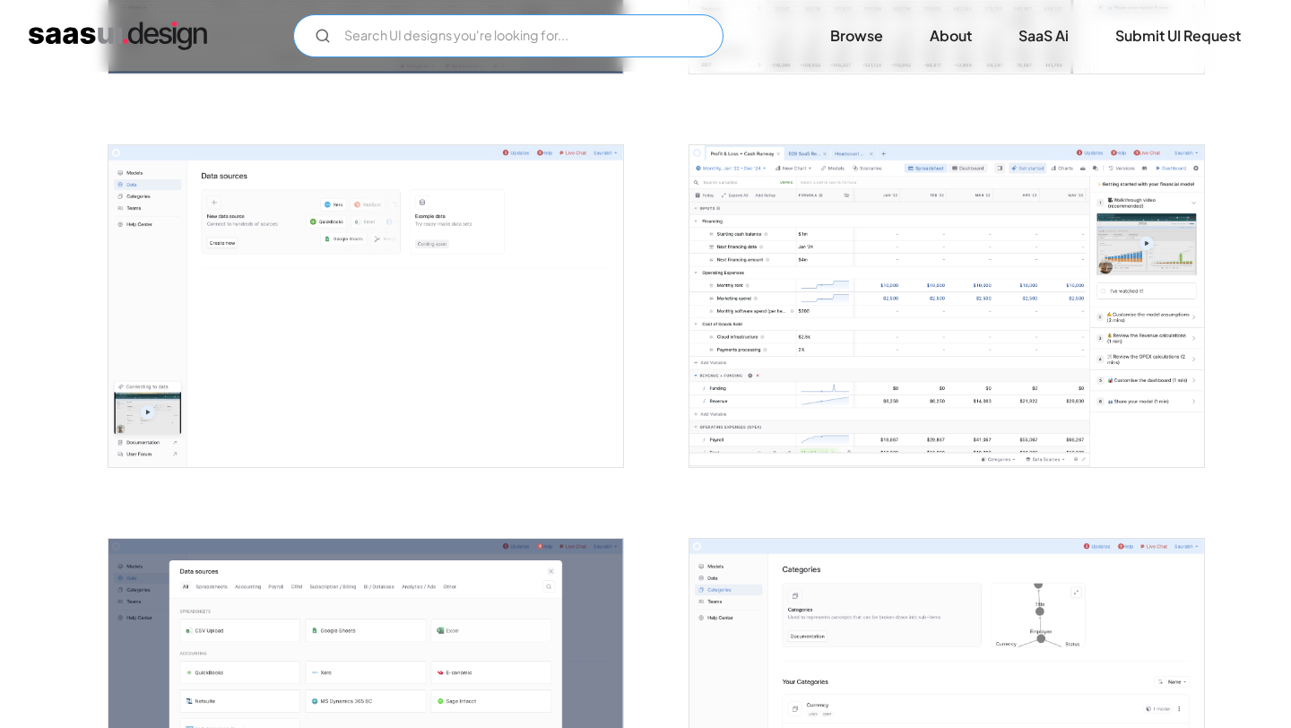
click at [377, 39] on input "Email Form" at bounding box center [508, 35] width 430 height 43
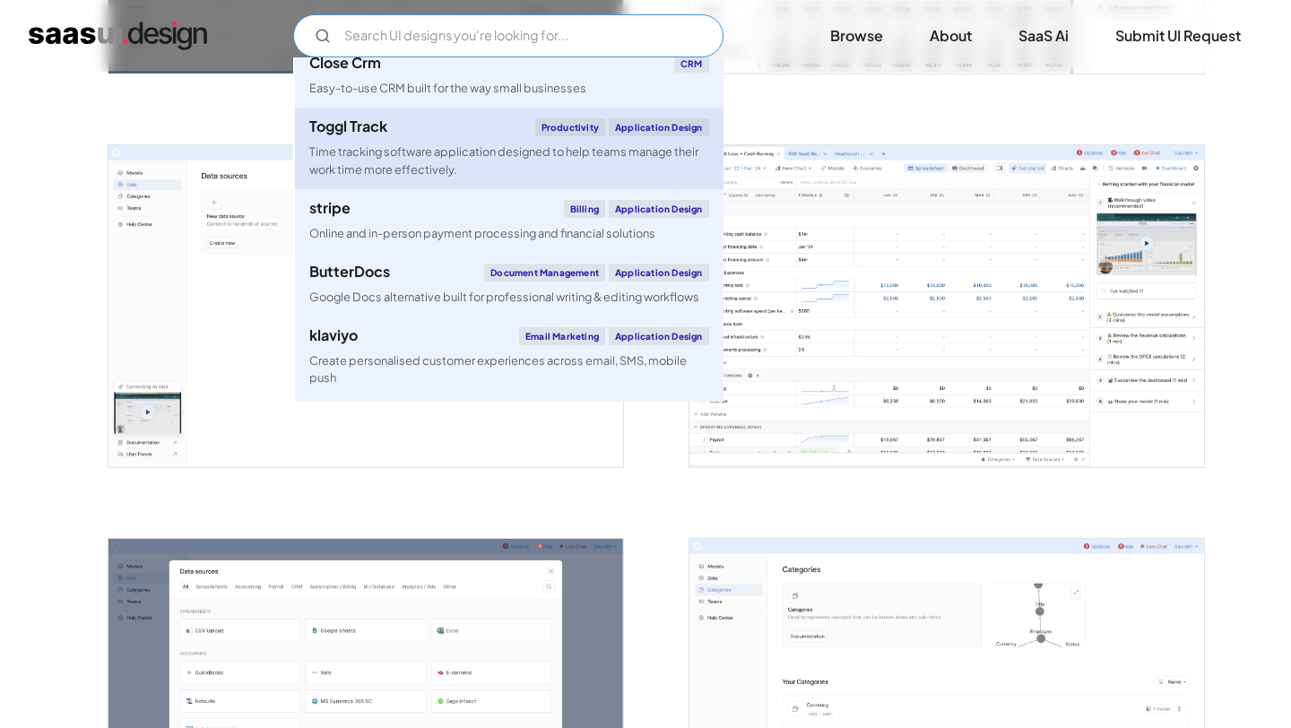
scroll to position [79, 0]
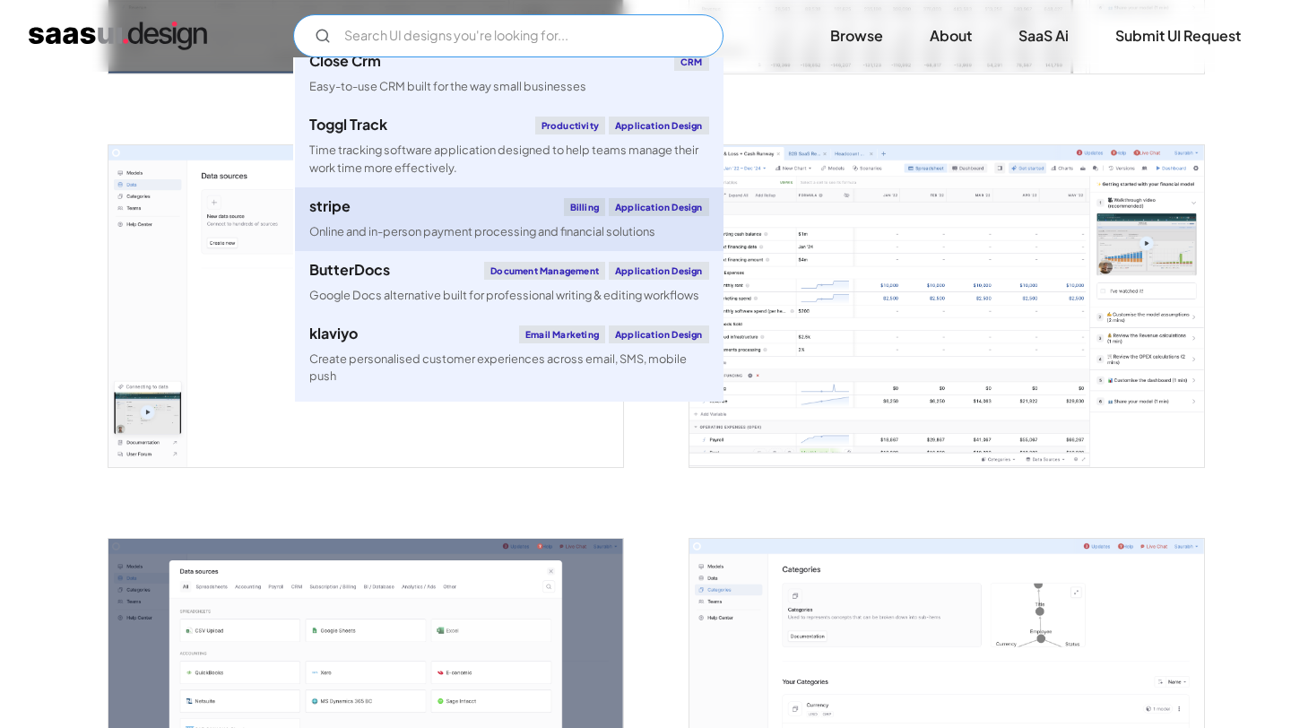
click at [386, 218] on link "stripe Billing Application Design Online and in-person payment processing and f…" at bounding box center [509, 219] width 429 height 64
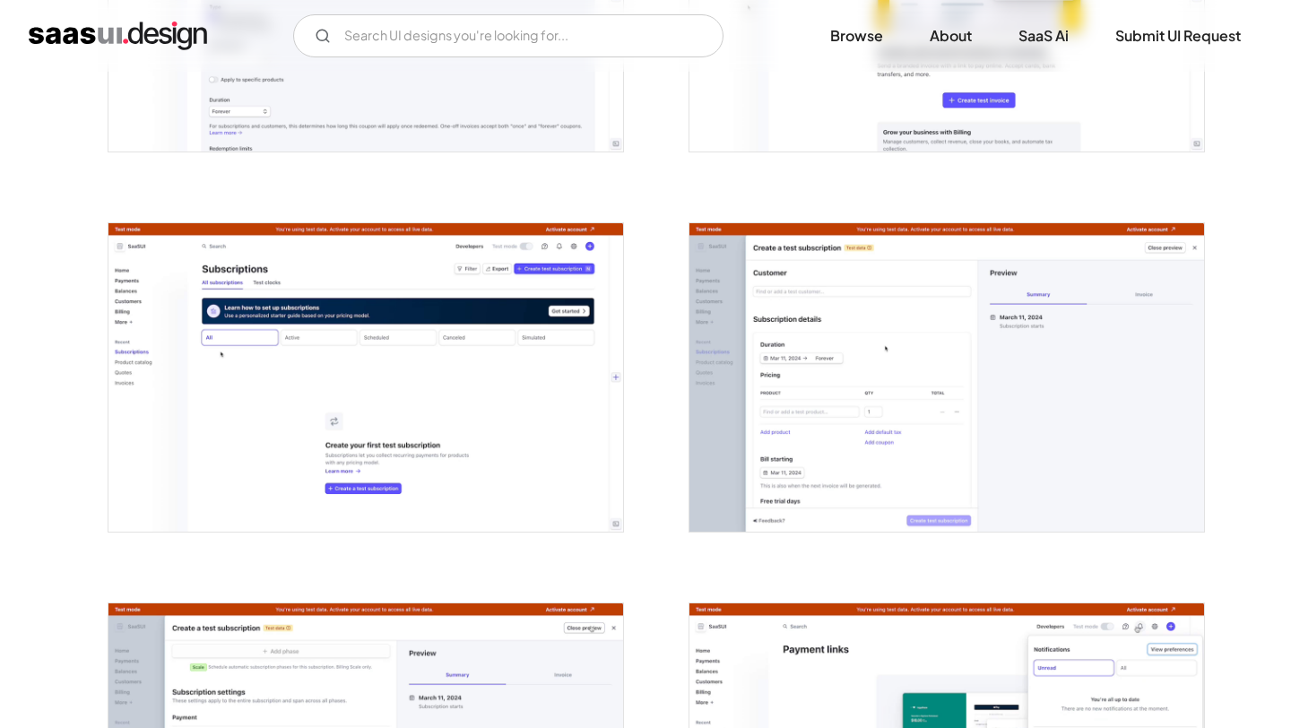
scroll to position [3628, 0]
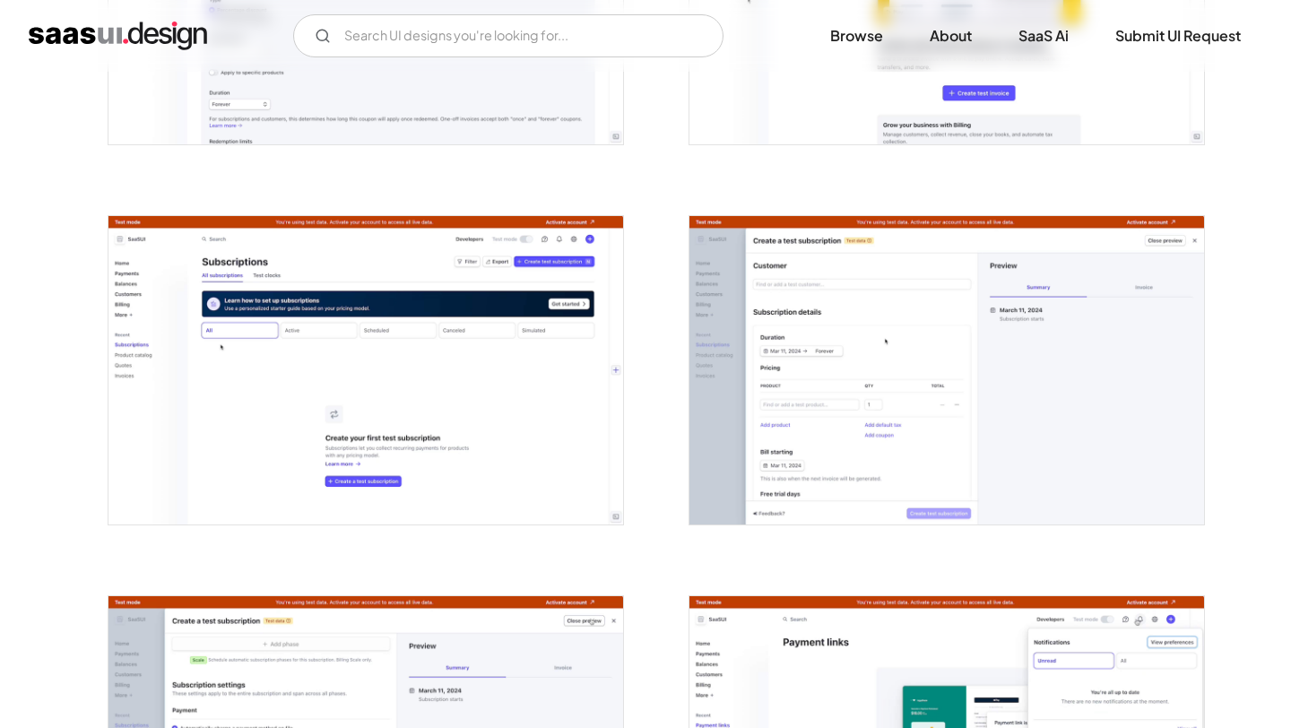
click at [427, 383] on img "open lightbox" at bounding box center [365, 370] width 515 height 308
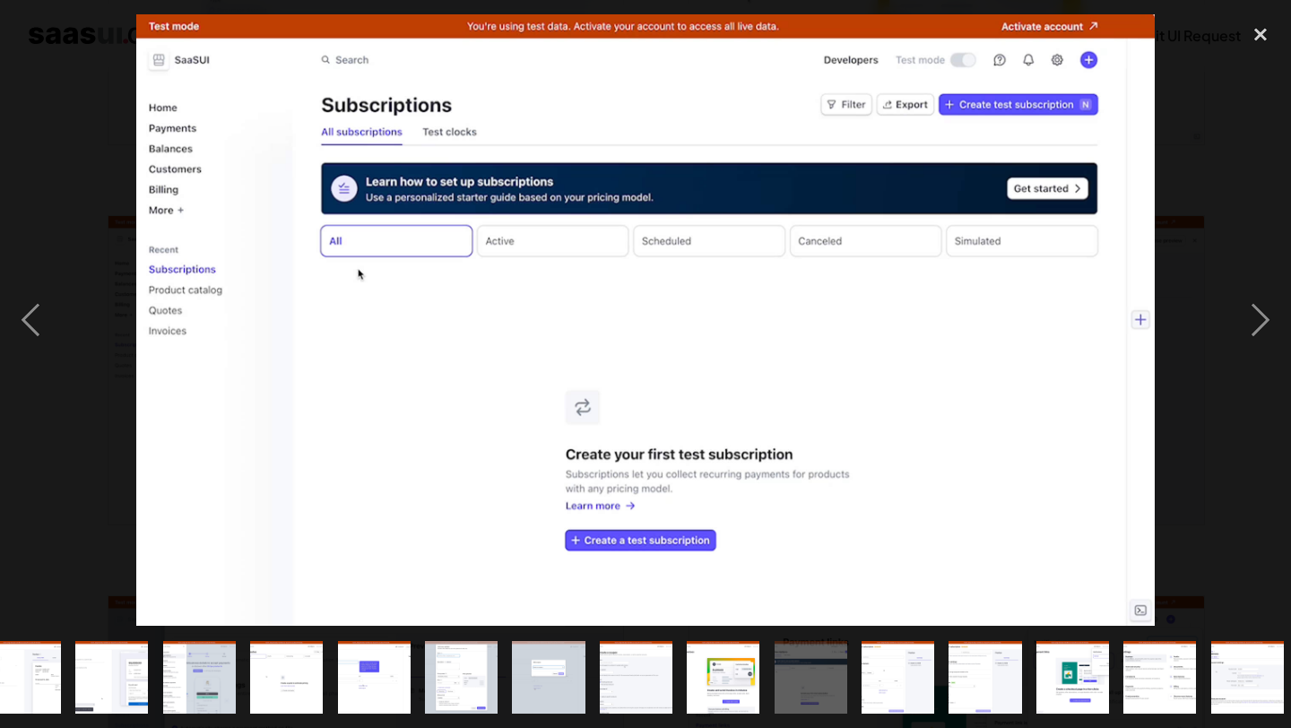
scroll to position [0, 907]
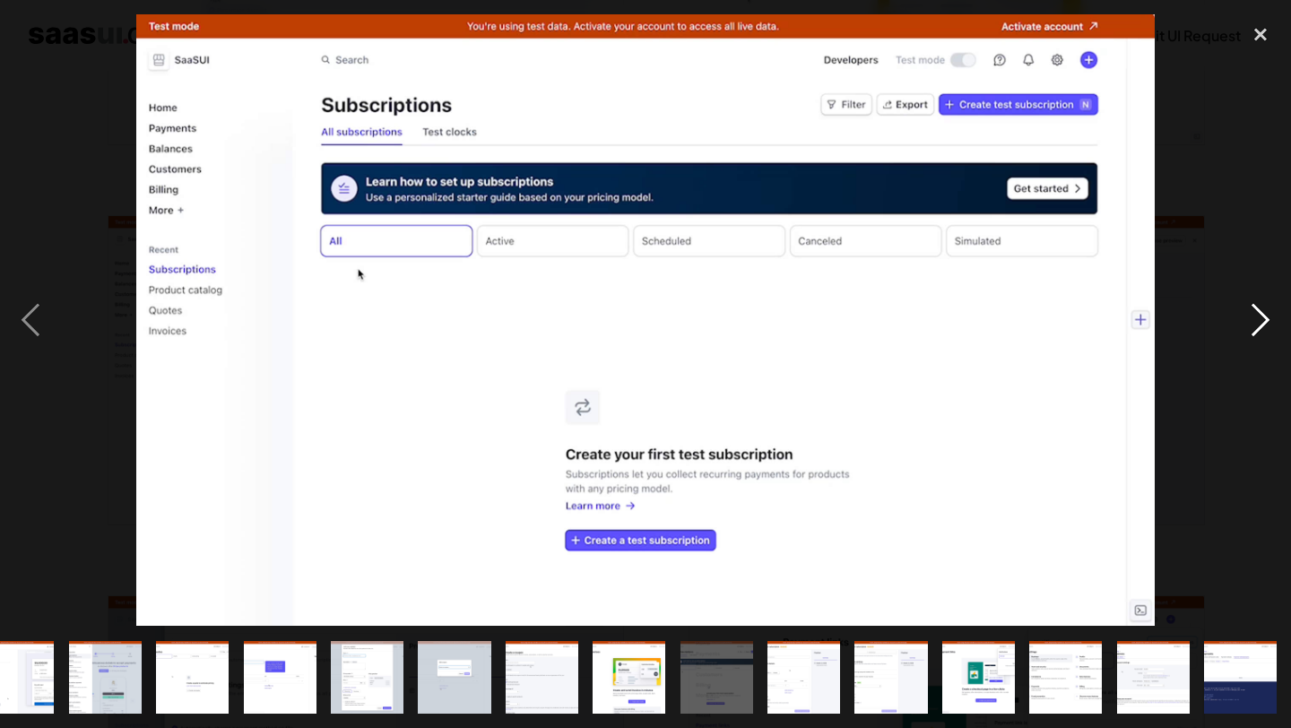
click at [1276, 307] on div "next image" at bounding box center [1260, 319] width 61 height 611
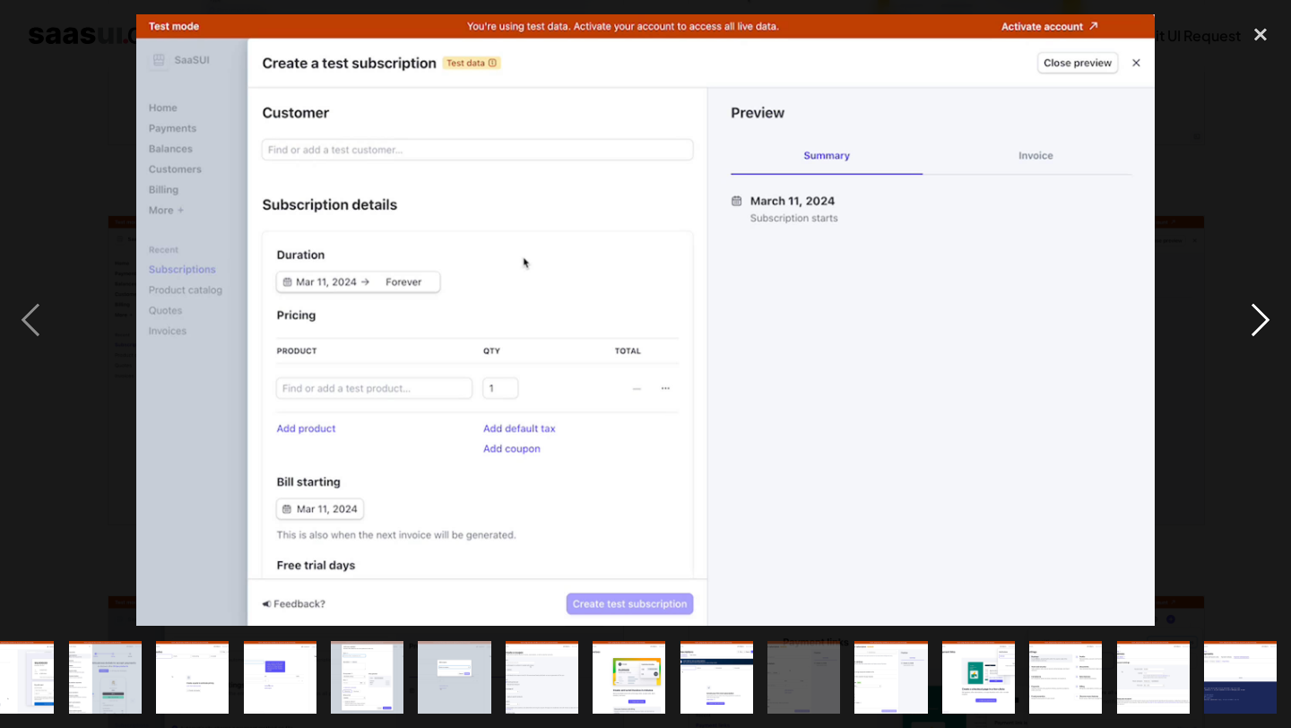
click at [1276, 307] on div "next image" at bounding box center [1260, 319] width 61 height 611
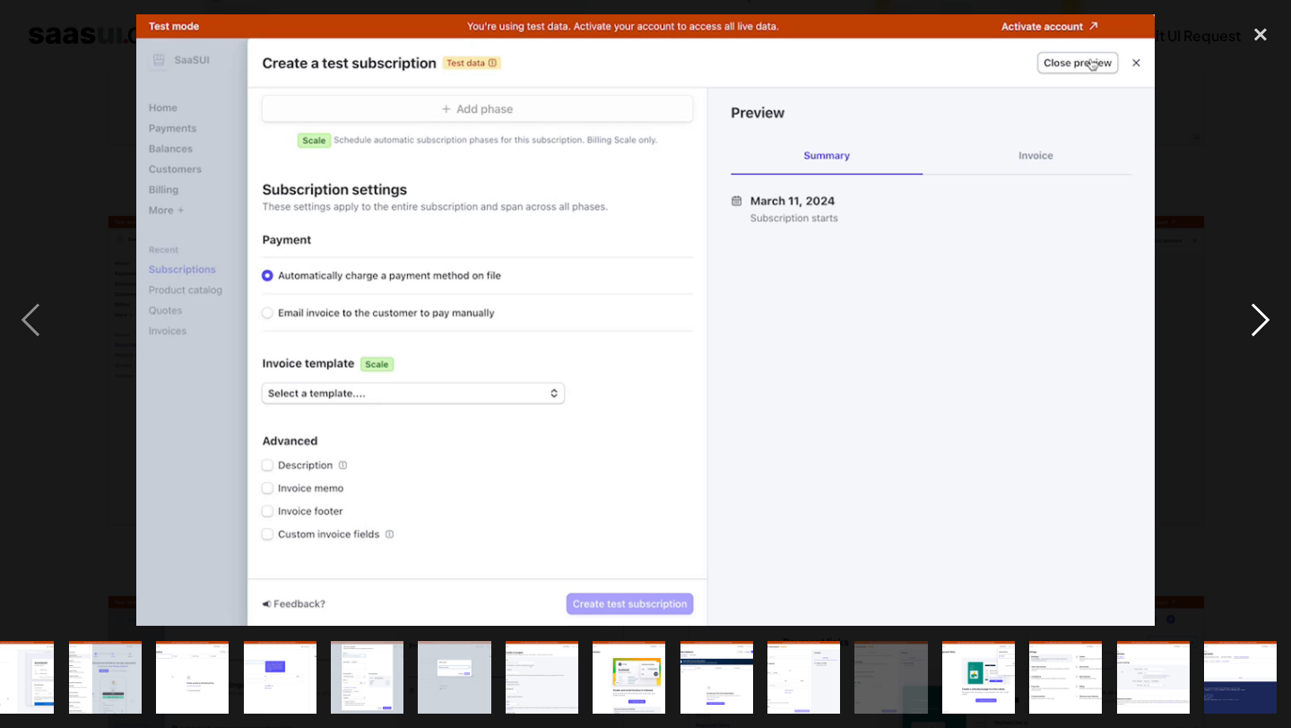
click at [1276, 307] on div "next image" at bounding box center [1260, 319] width 61 height 611
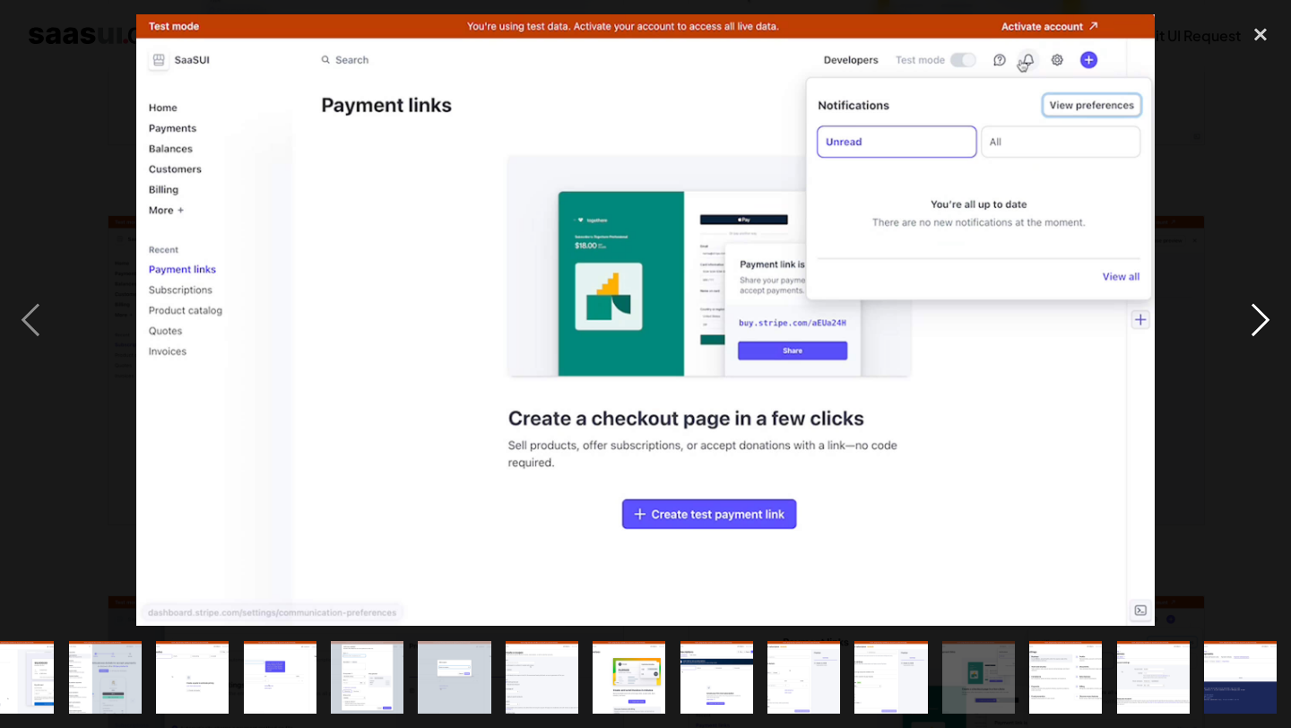
click at [1276, 307] on div "next image" at bounding box center [1260, 319] width 61 height 611
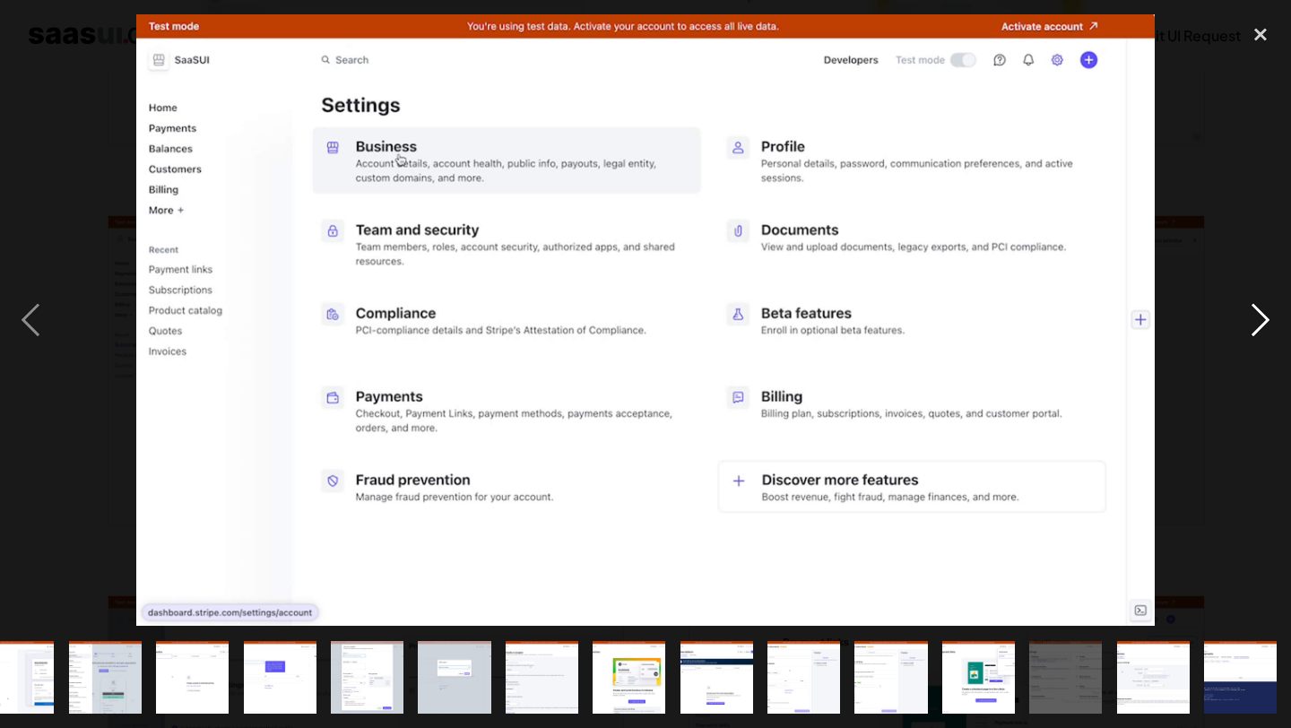
click at [1276, 307] on div "next image" at bounding box center [1260, 319] width 61 height 611
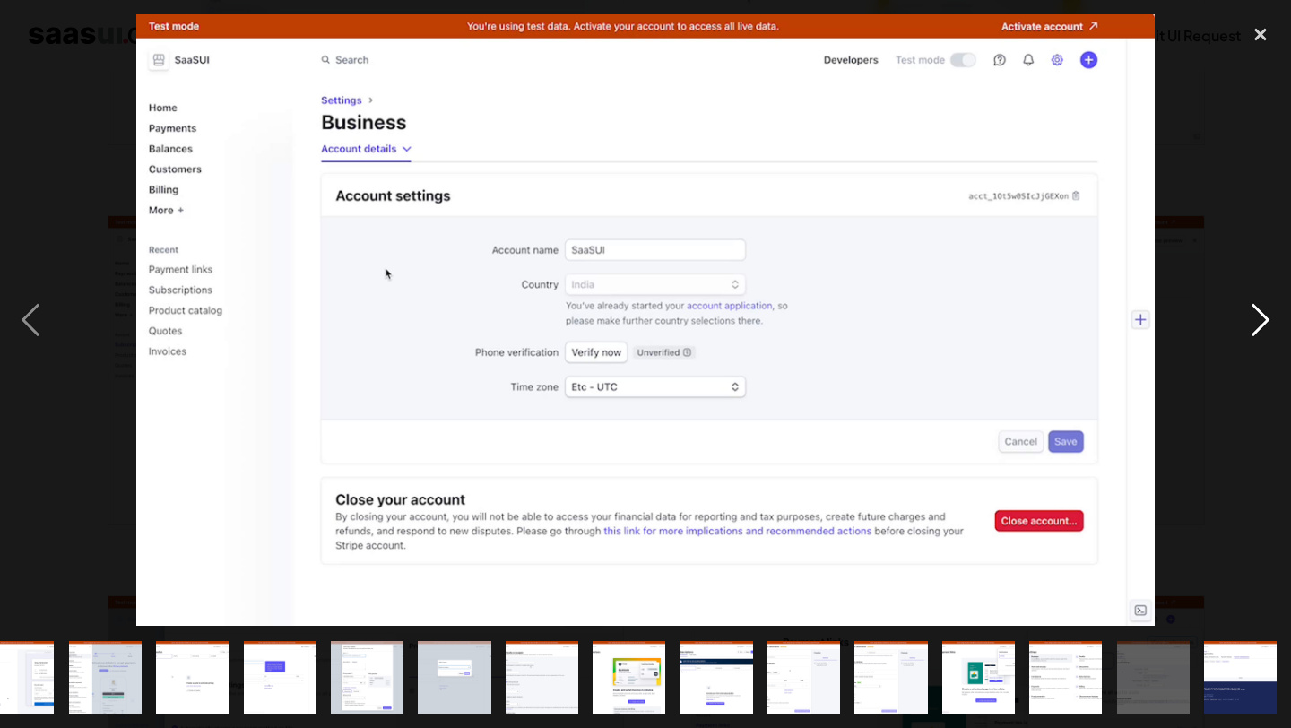
click at [1276, 307] on div "next image" at bounding box center [1260, 319] width 61 height 611
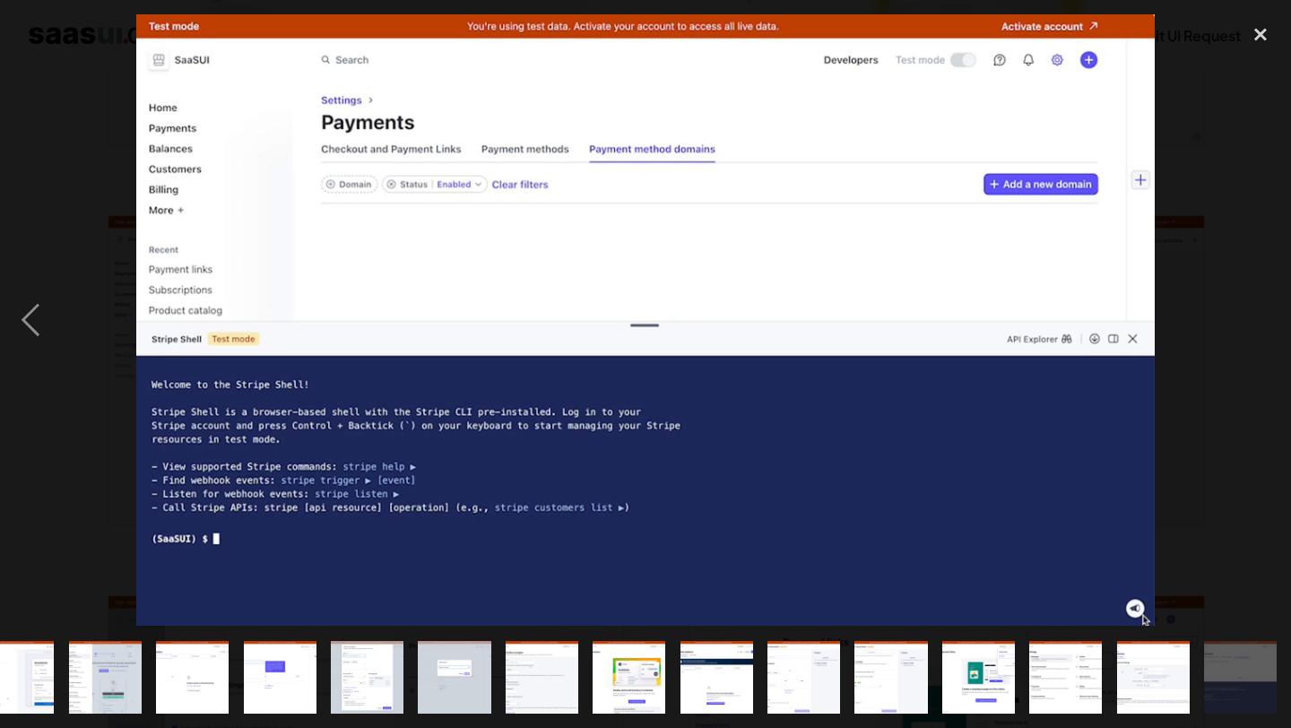
click at [1276, 307] on div "next image" at bounding box center [1260, 319] width 61 height 611
click at [1268, 34] on div "close lightbox" at bounding box center [1260, 33] width 61 height 39
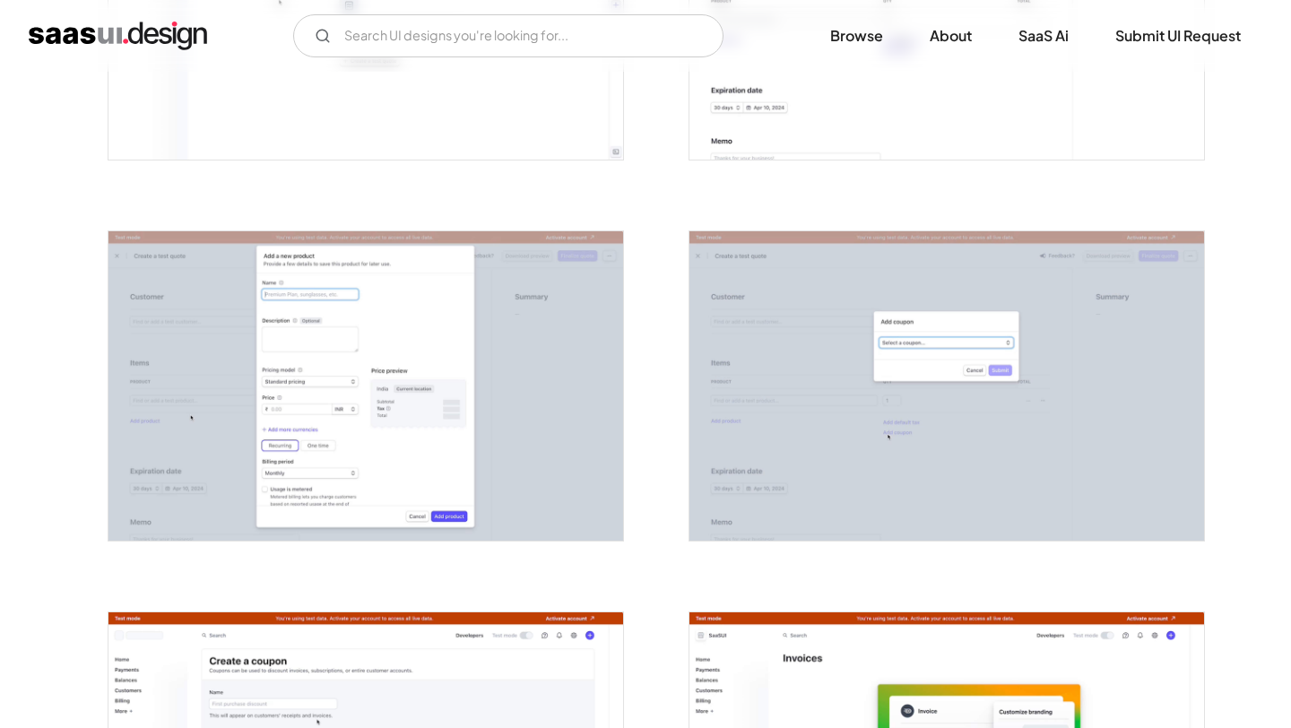
scroll to position [2682, 0]
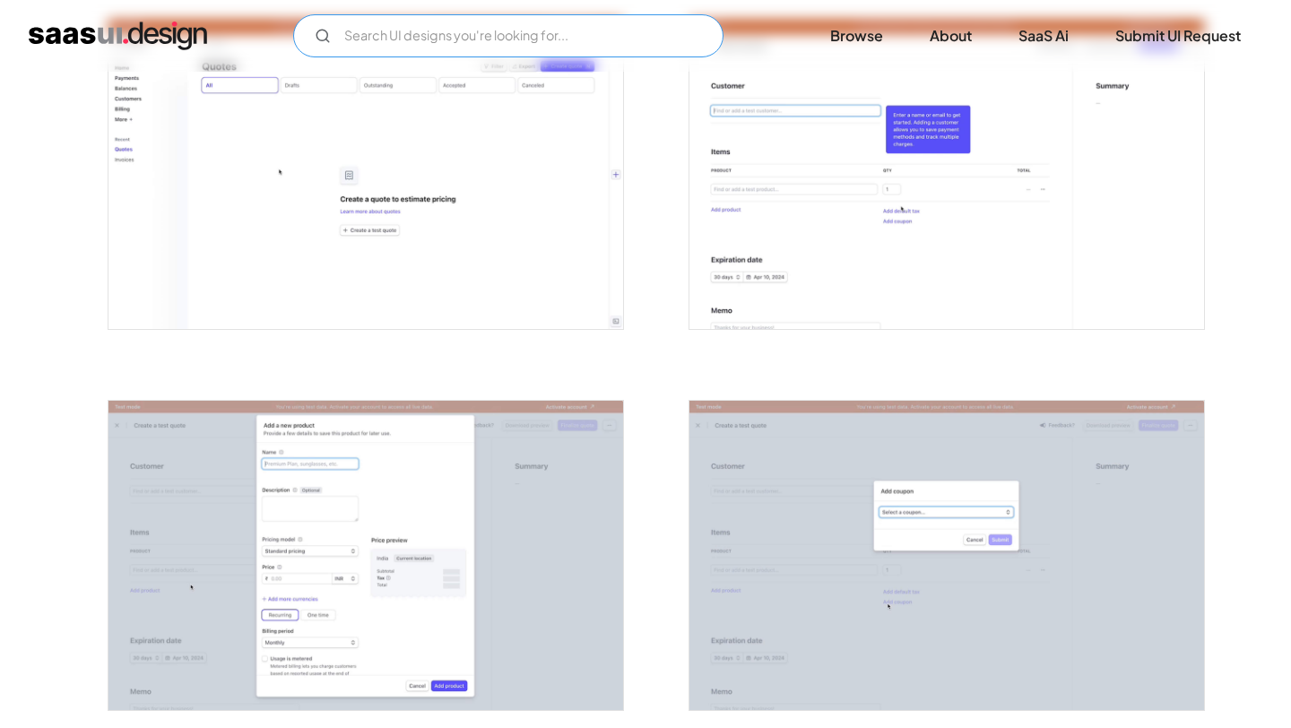
click at [584, 32] on input "Email Form" at bounding box center [508, 35] width 430 height 43
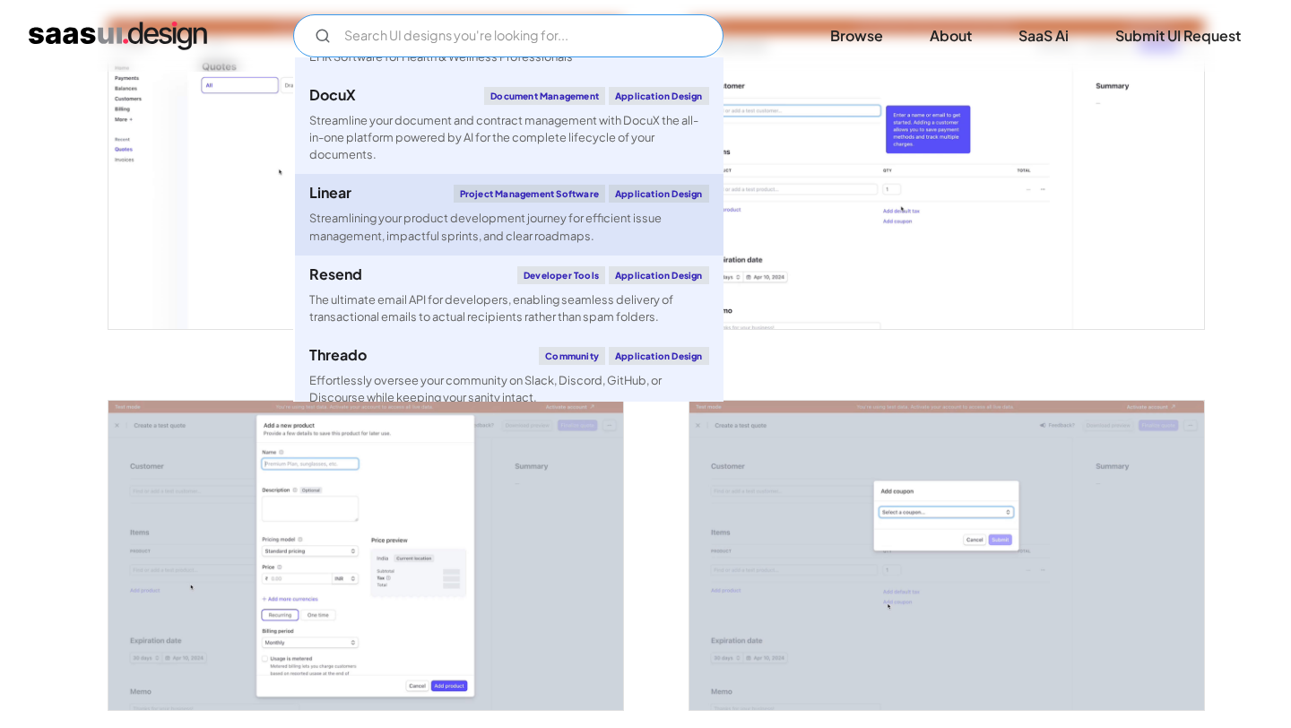
scroll to position [843, 0]
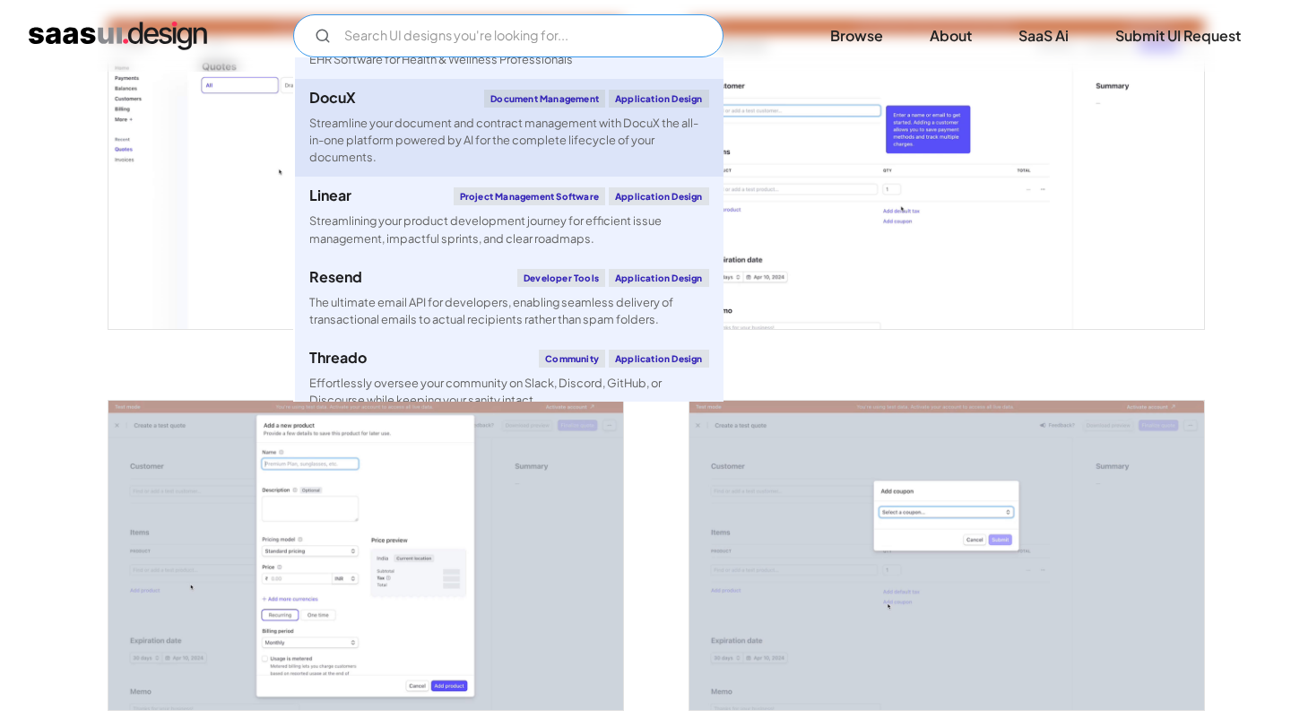
click at [525, 155] on div "Streamline your document and contract management with DocuX the all-in-one plat…" at bounding box center [509, 141] width 400 height 52
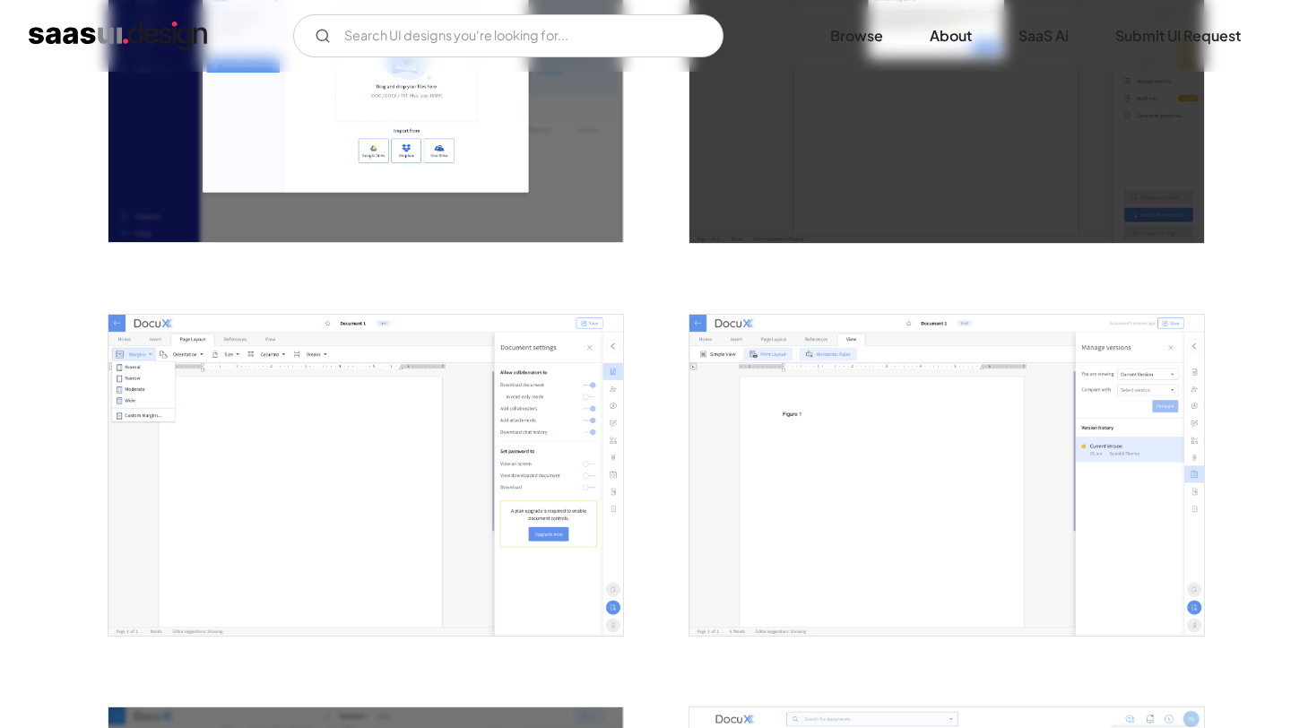
scroll to position [1310, 0]
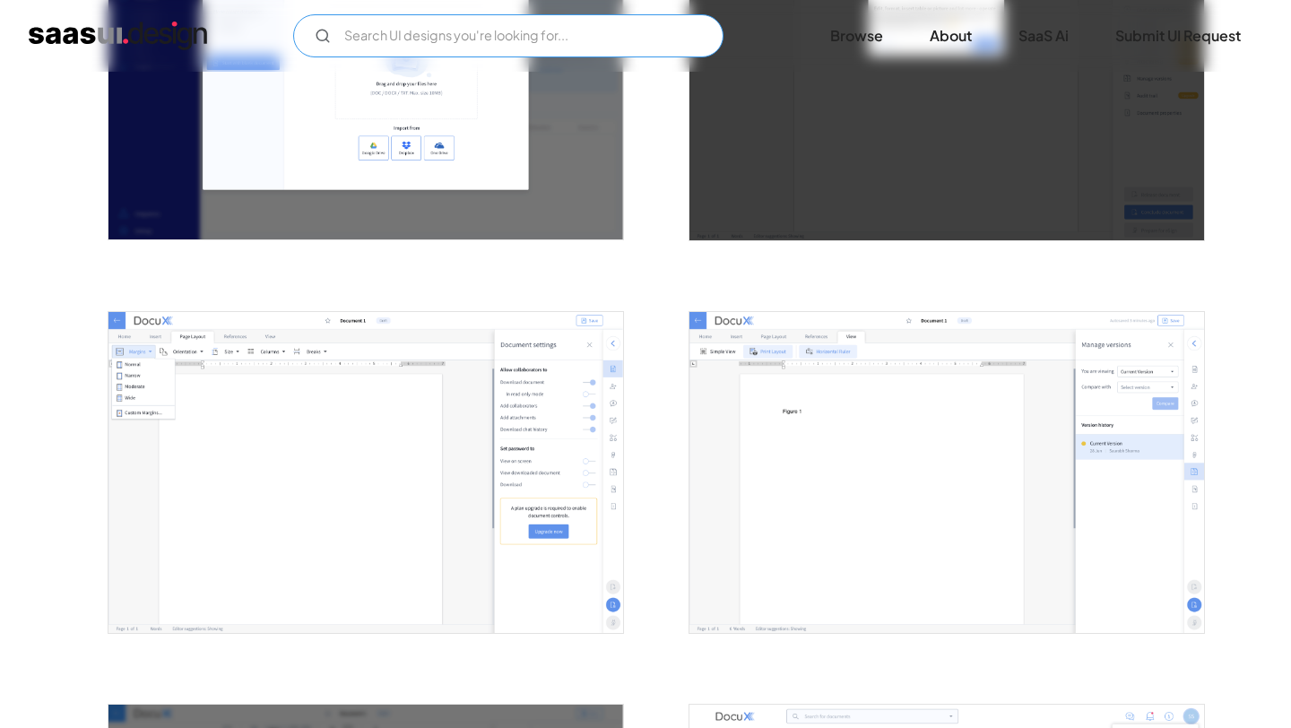
click at [498, 29] on input "Email Form" at bounding box center [508, 35] width 430 height 43
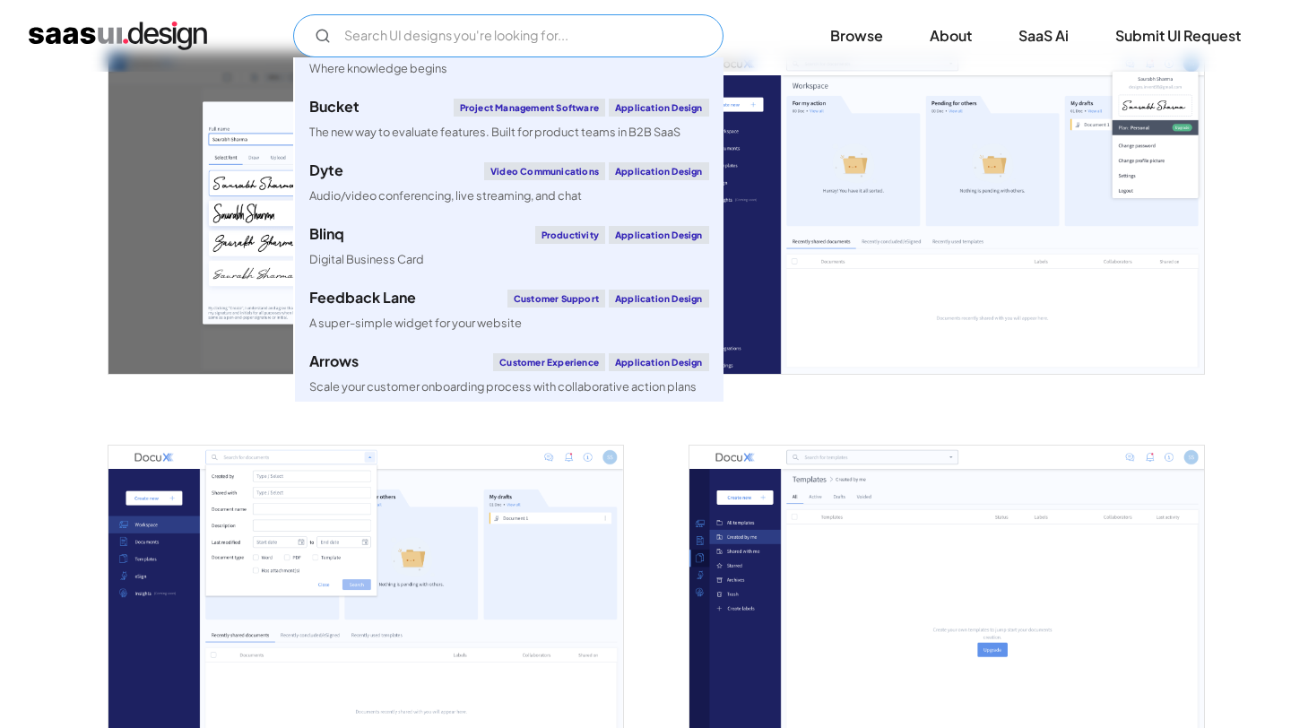
scroll to position [1964, 0]
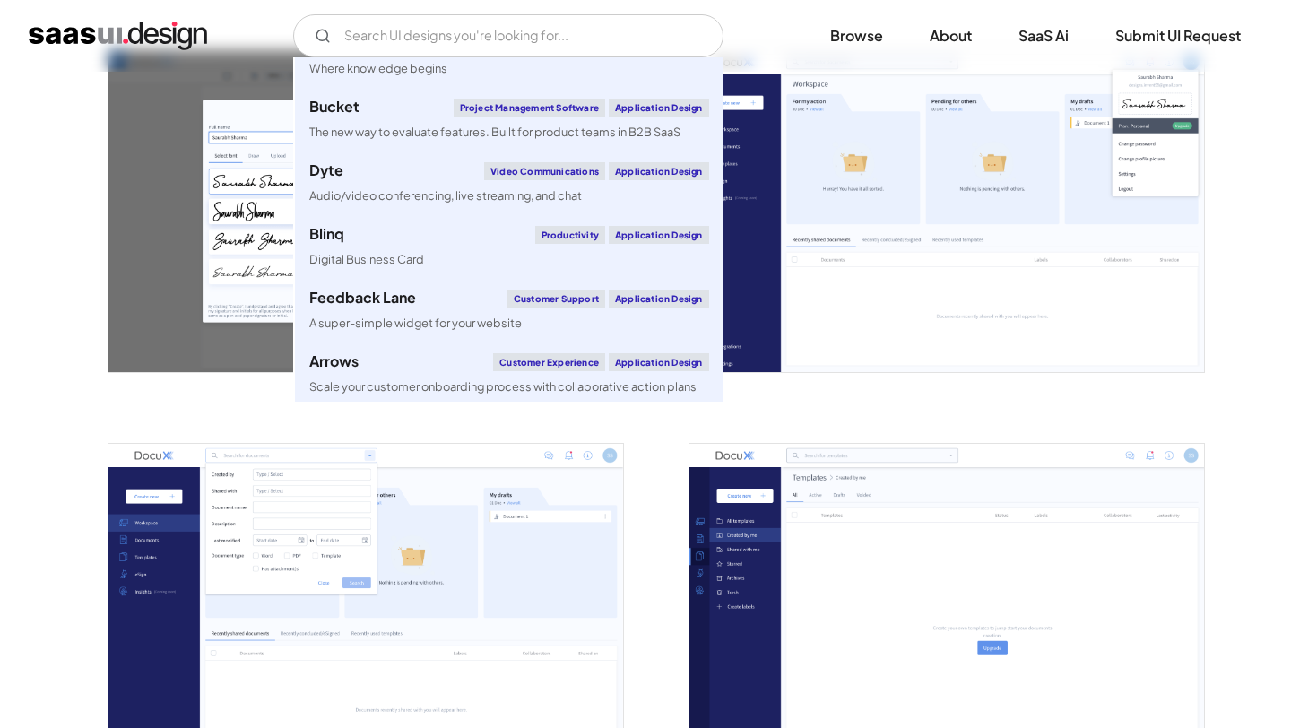
click at [95, 375] on div at bounding box center [355, 201] width 538 height 394
